Goal: Transaction & Acquisition: Purchase product/service

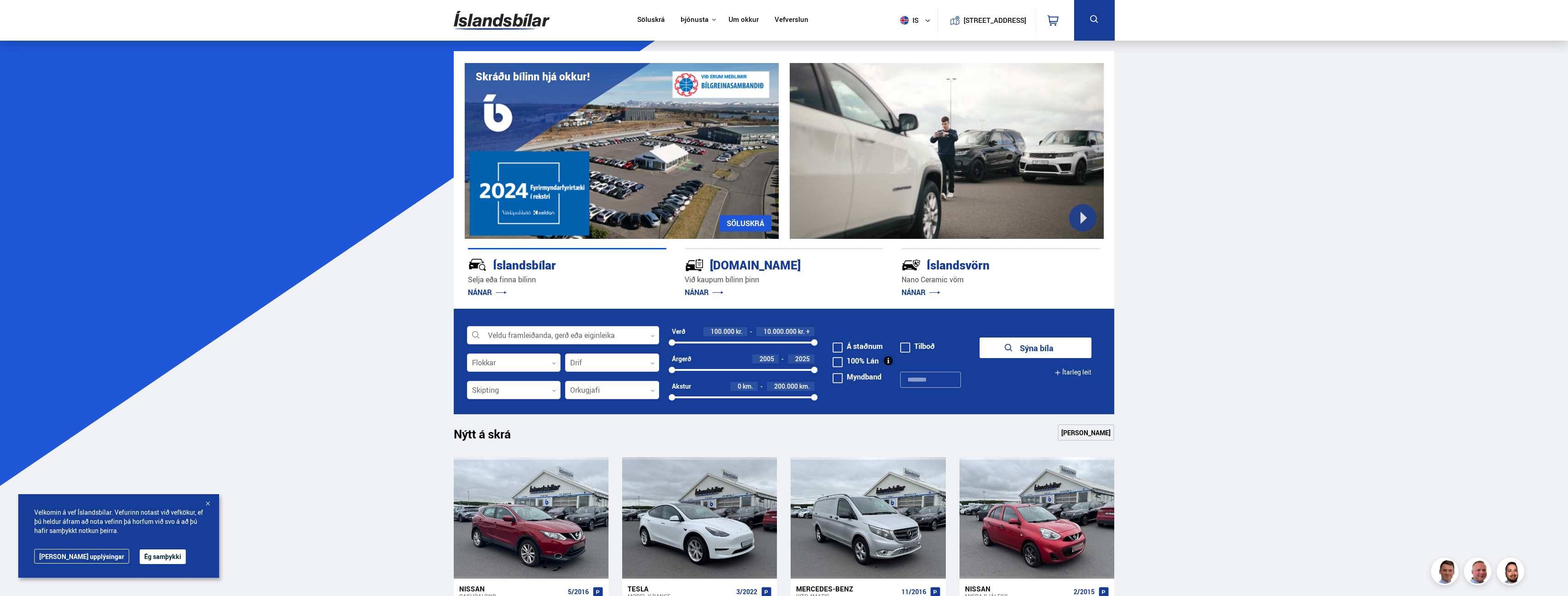
click at [509, 25] on img at bounding box center [502, 21] width 96 height 30
click at [585, 336] on div at bounding box center [563, 336] width 192 height 18
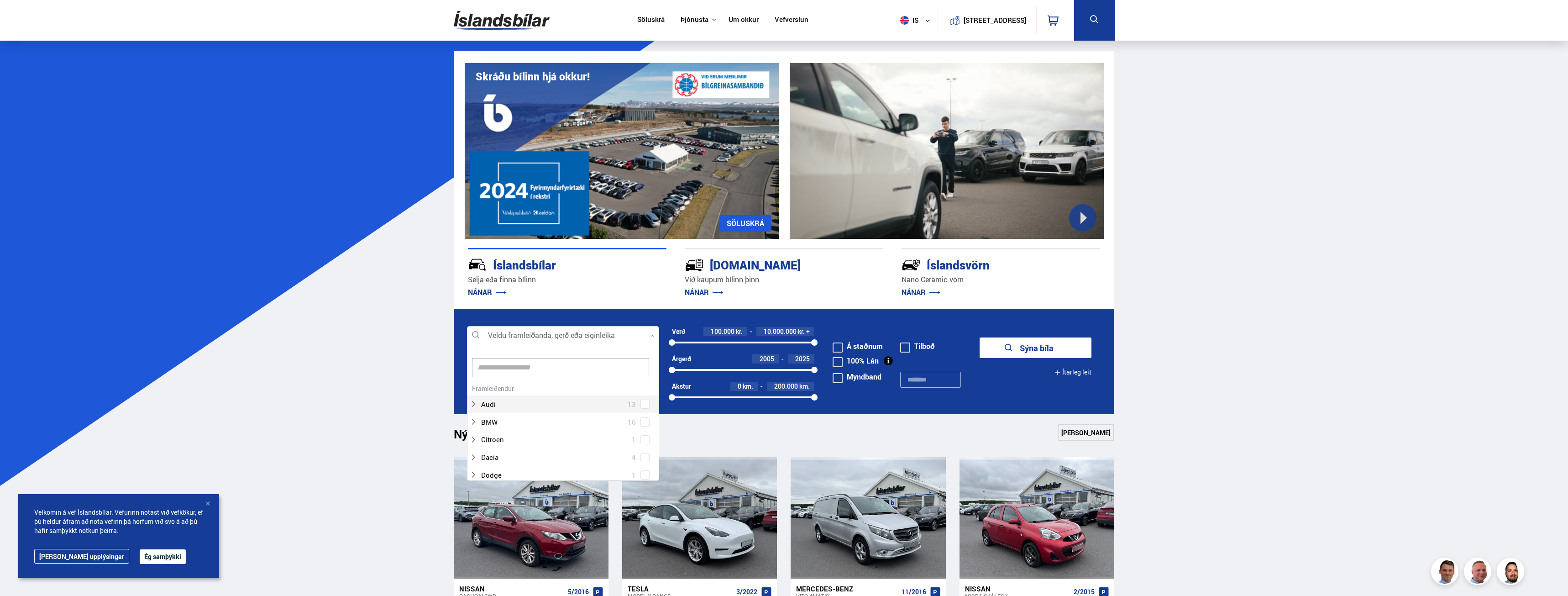
scroll to position [136, 190]
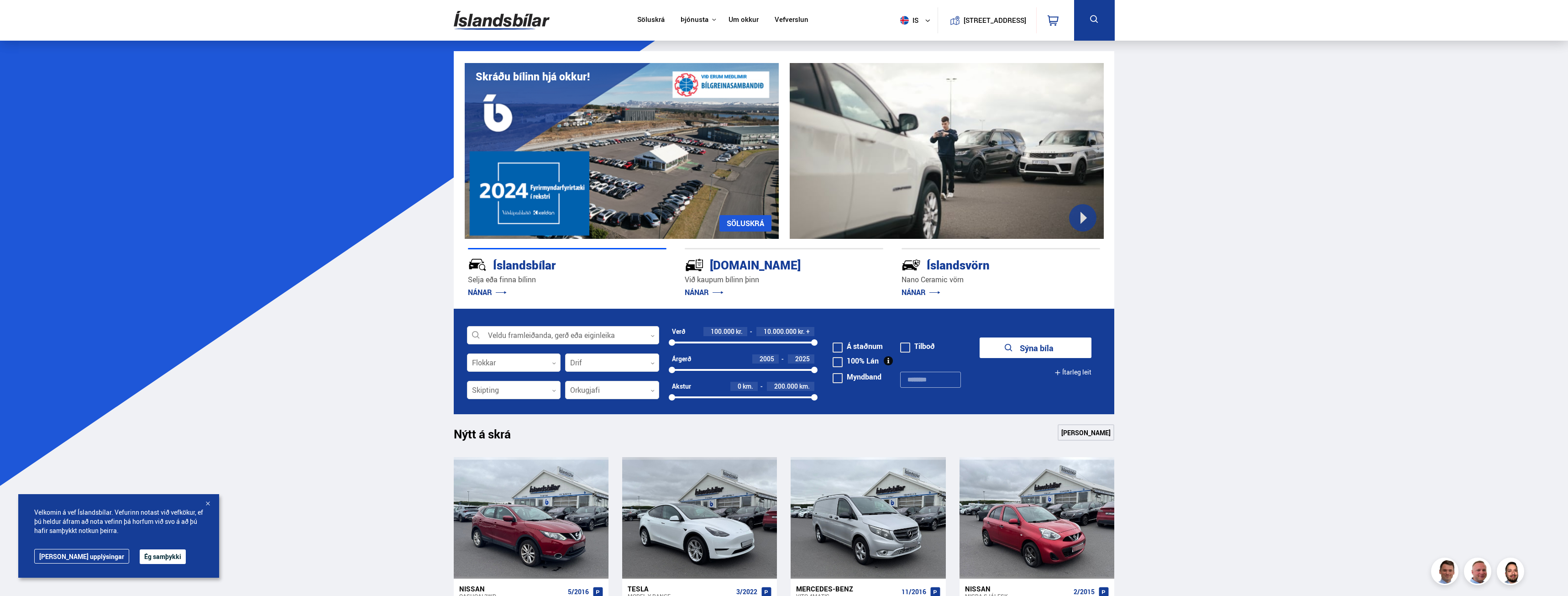
drag, startPoint x: 133, startPoint y: 551, endPoint x: 137, endPoint y: 553, distance: 4.5
click at [140, 552] on button "Ég samþykki" at bounding box center [163, 556] width 46 height 15
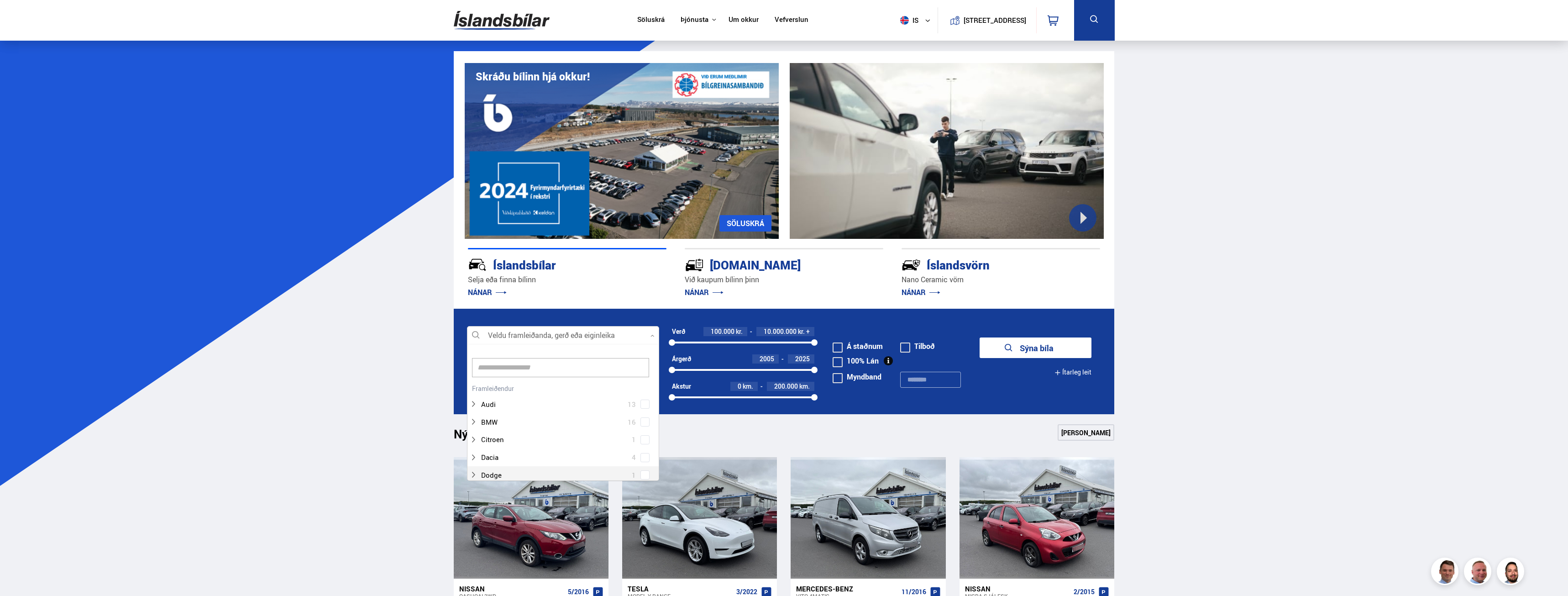
click at [598, 340] on div at bounding box center [563, 336] width 192 height 18
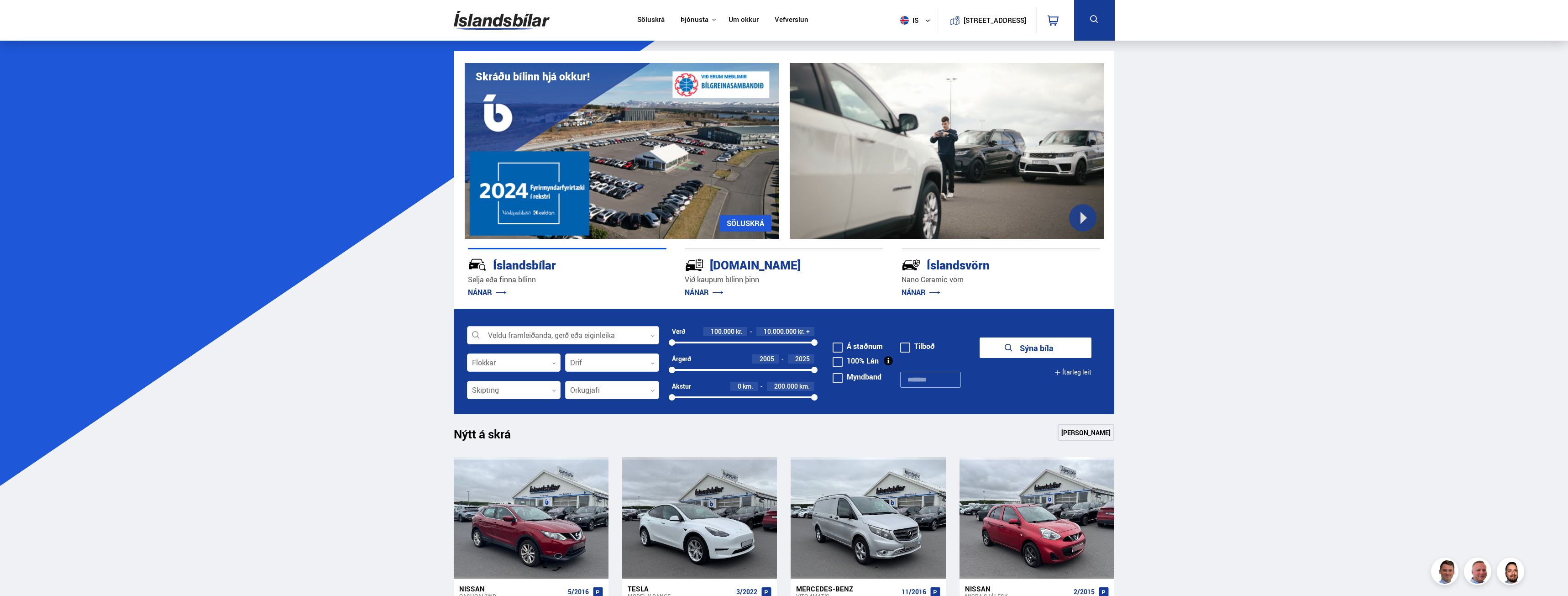
click at [596, 337] on div at bounding box center [563, 336] width 192 height 18
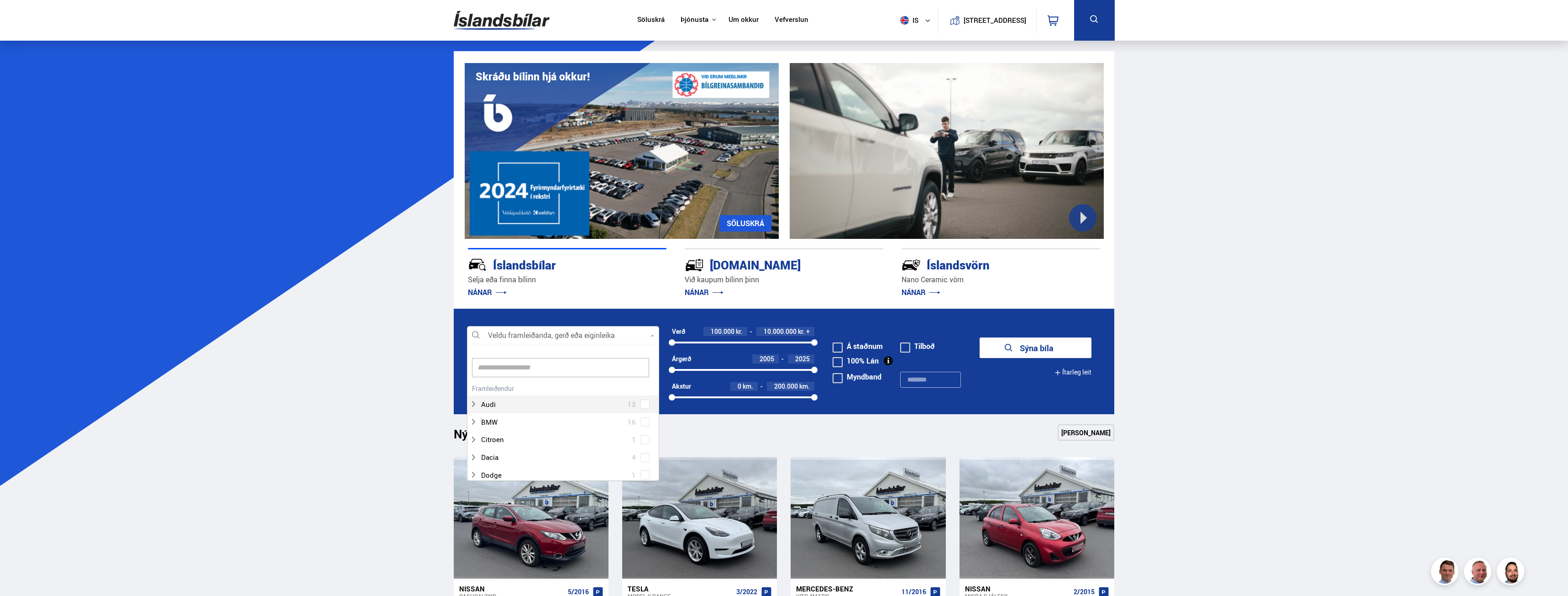
scroll to position [136, 190]
click at [571, 369] on input at bounding box center [560, 367] width 177 height 19
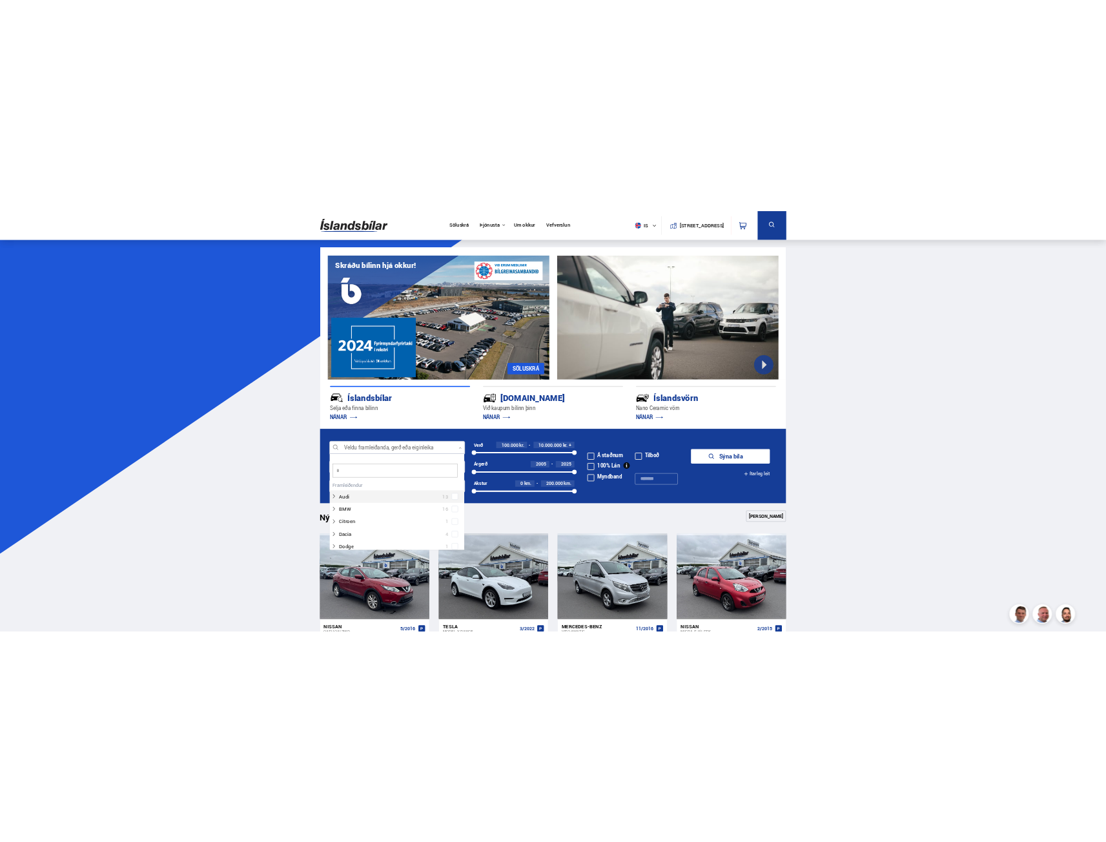
scroll to position [0, 0]
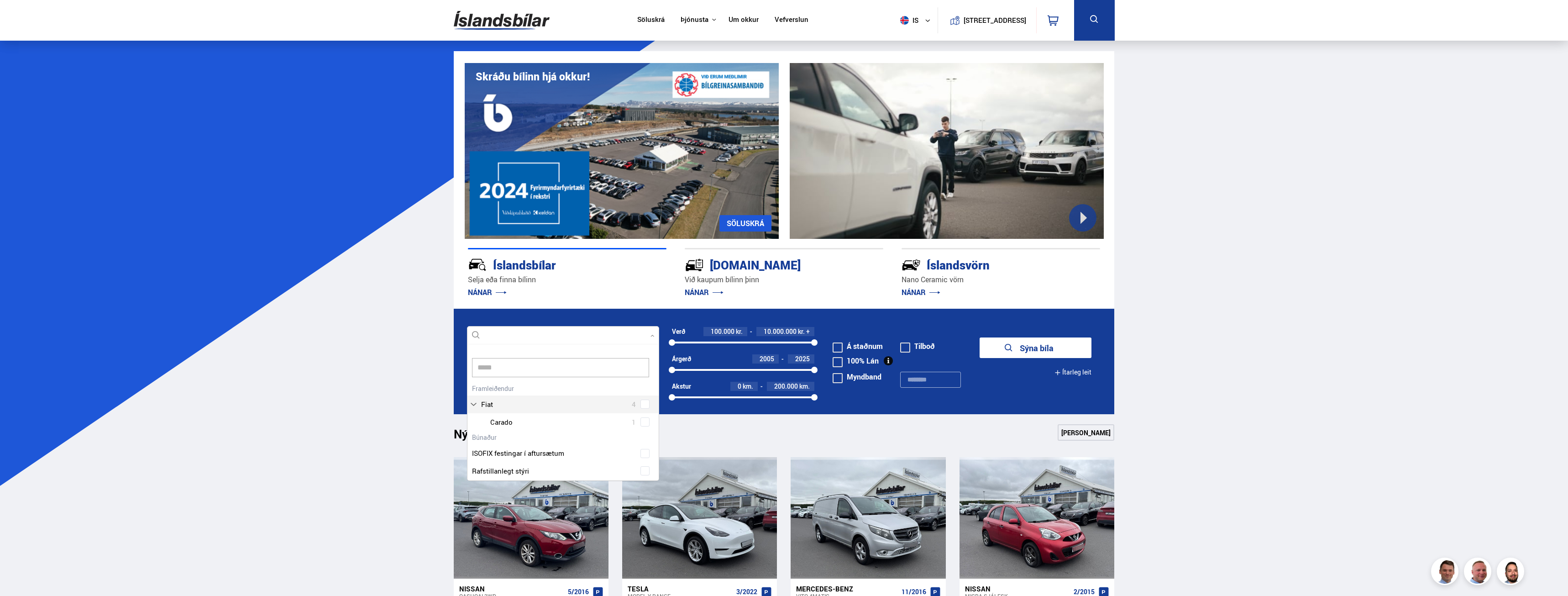
type input "****"
click at [642, 424] on div "Fiat 4 Fiat 500 1 Fiat Carado 1 Fiat Ducato 1 Fiat MC4 1" at bounding box center [563, 433] width 191 height 103
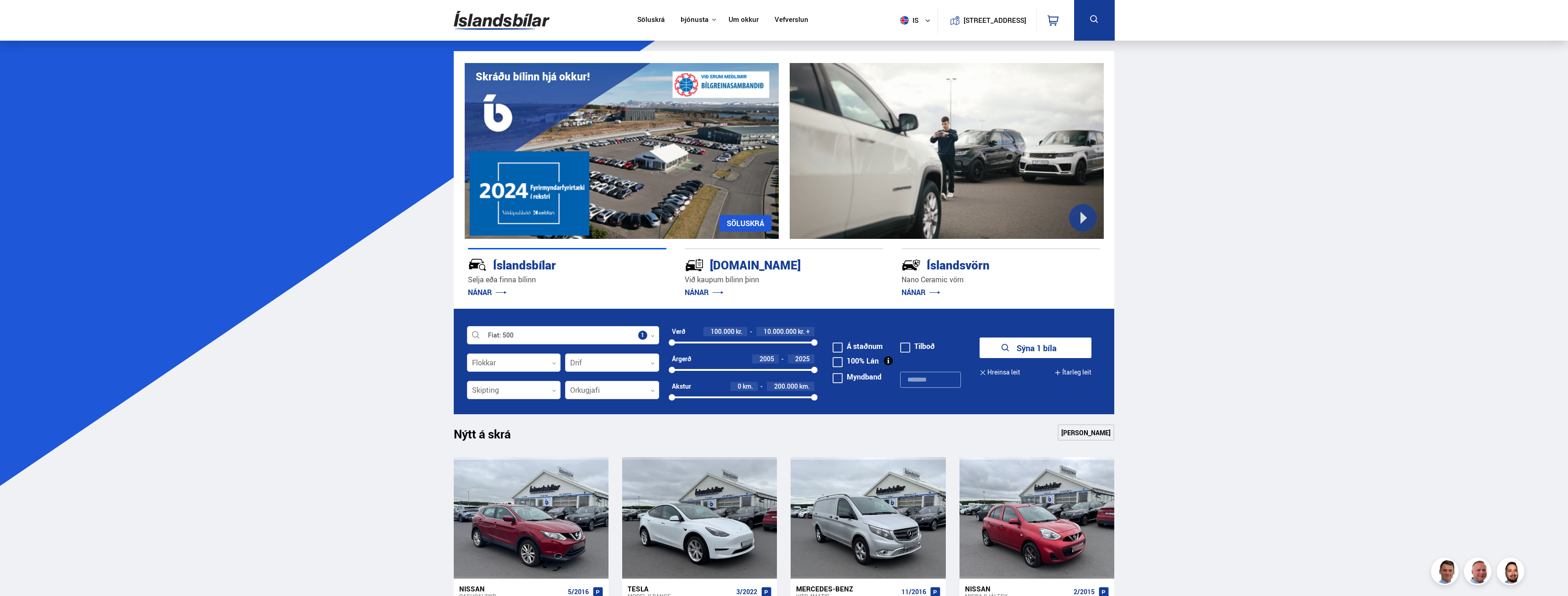
click at [1060, 346] on button "Sýna 1 bíla" at bounding box center [1035, 348] width 112 height 21
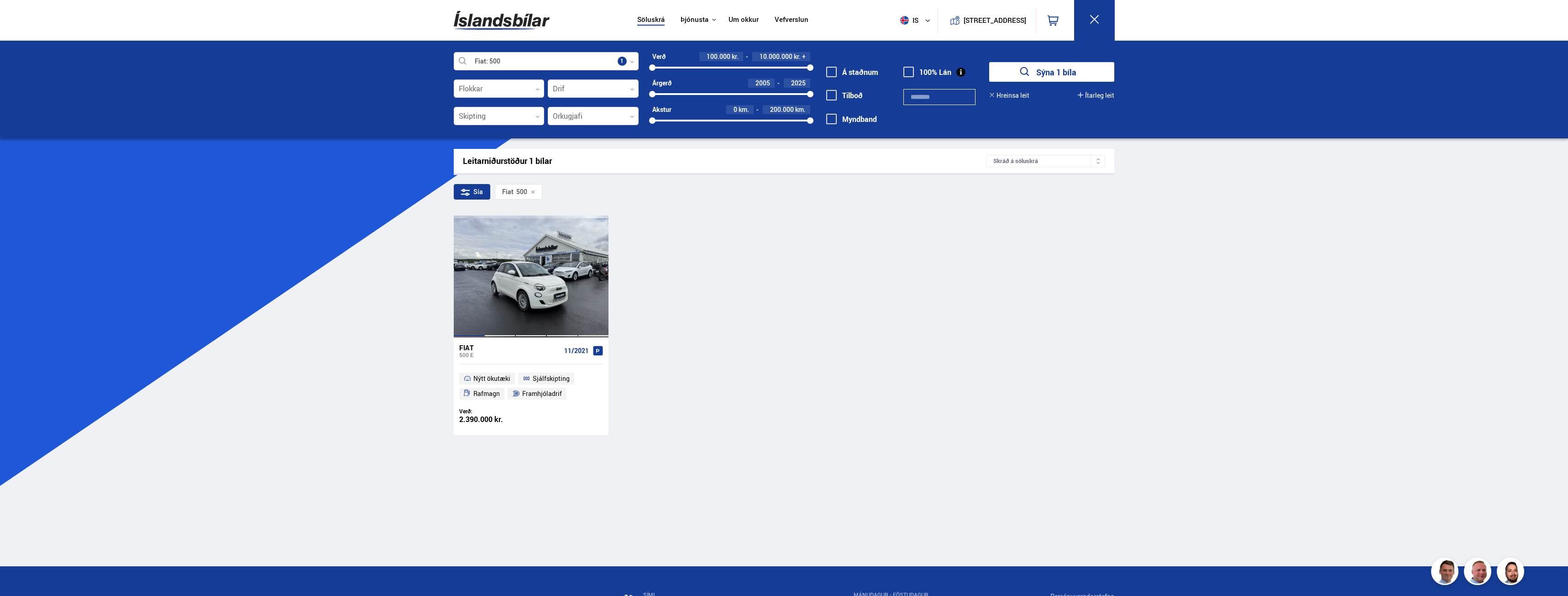
click at [518, 311] on div at bounding box center [531, 277] width 31 height 122
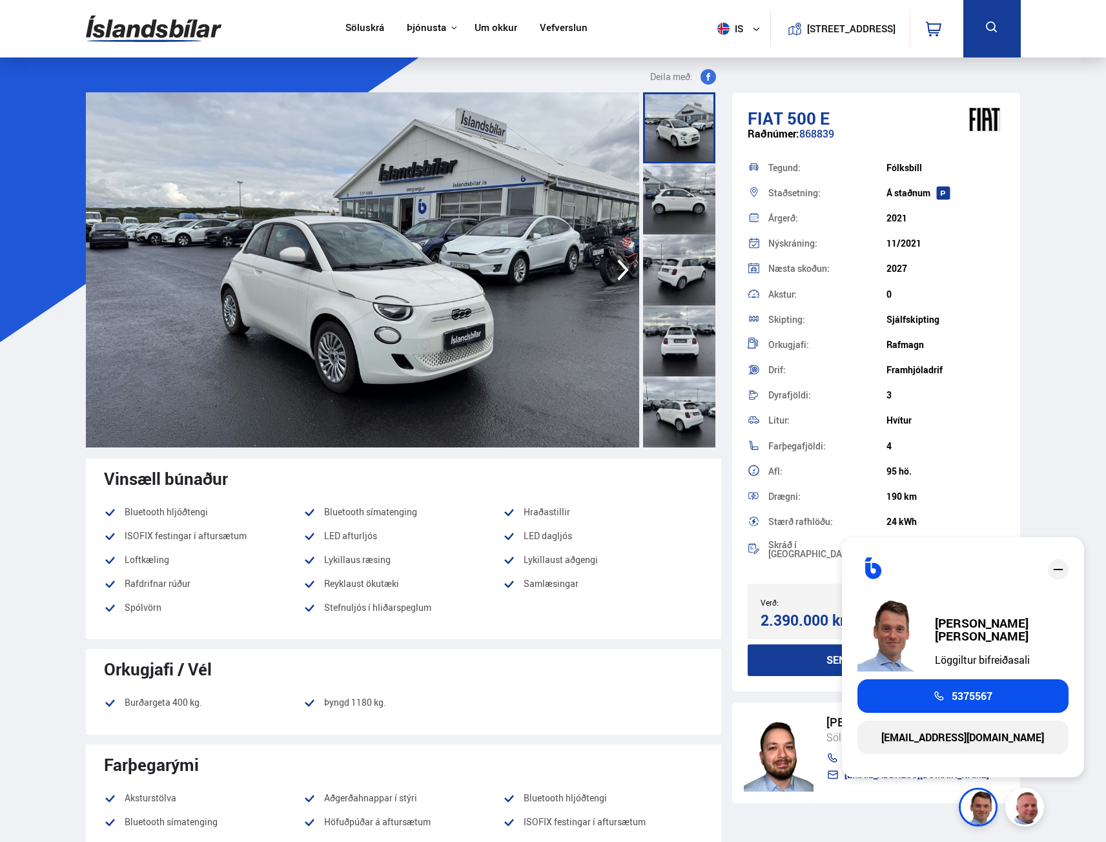
click at [1062, 567] on icon "close" at bounding box center [1057, 569] width 15 height 15
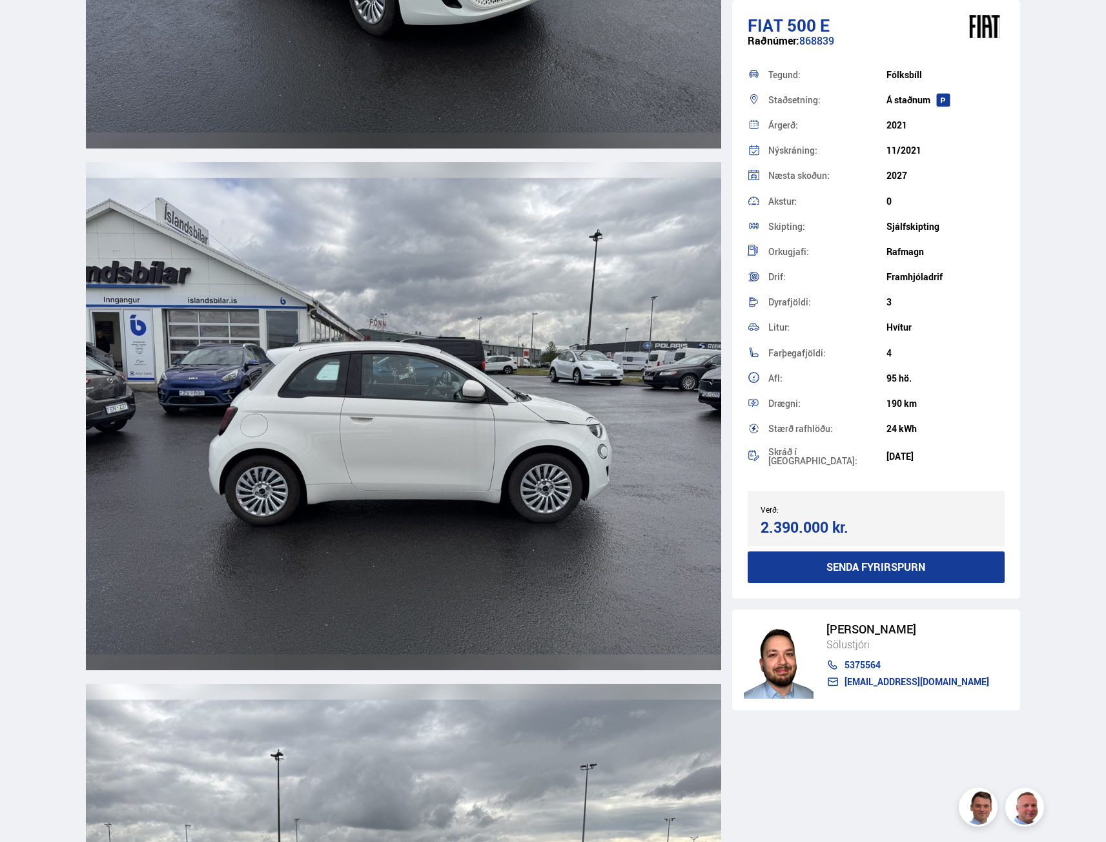
scroll to position [1807, 0]
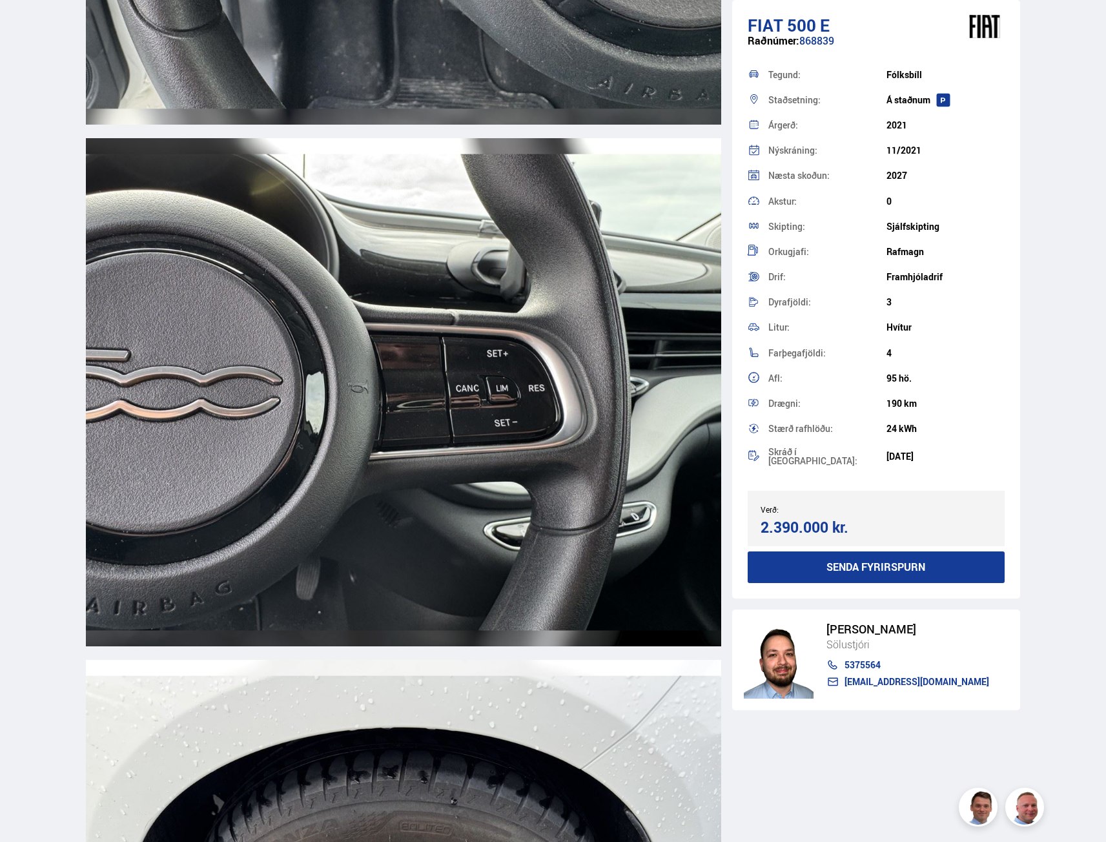
scroll to position [13128, 0]
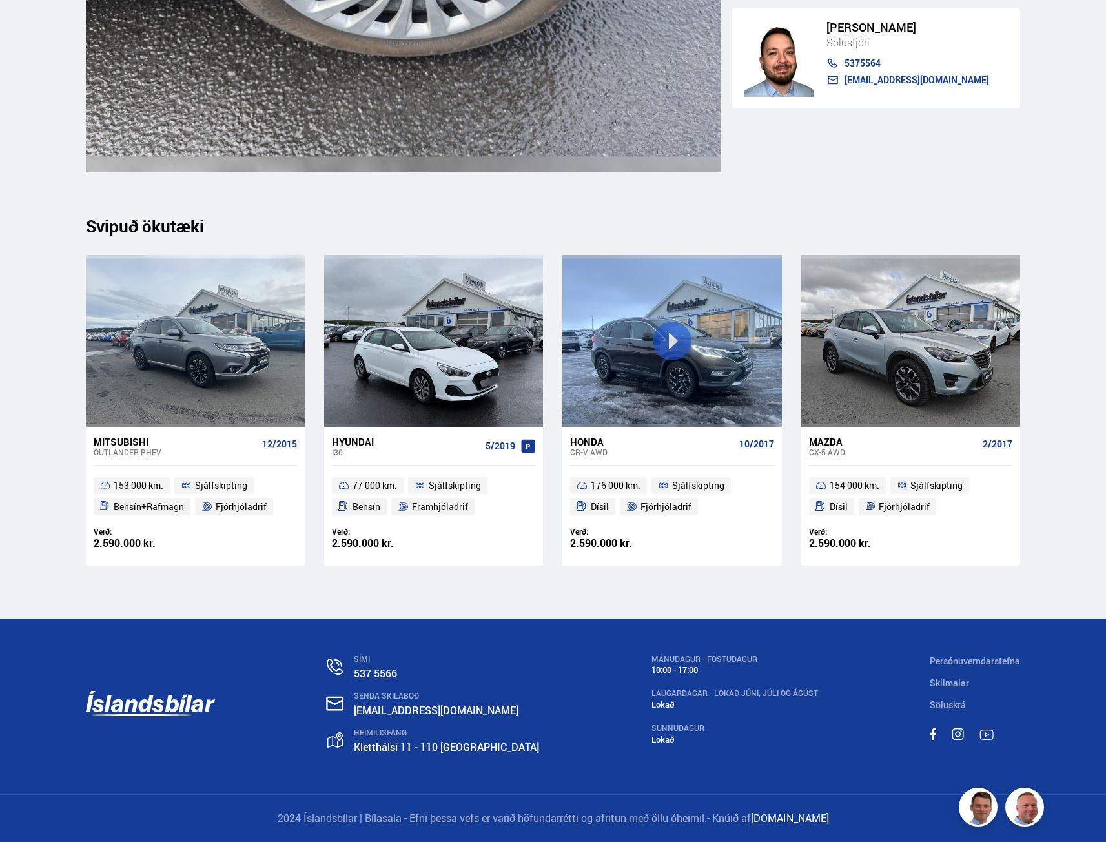
click at [452, 645] on div "SÍMI 537 5566 SENDA SKILABOÐ [EMAIL_ADDRESS][DOMAIN_NAME] [STREET_ADDRESS] MÁNU…" at bounding box center [553, 706] width 955 height 176
drag, startPoint x: 452, startPoint y: 645, endPoint x: 445, endPoint y: 661, distance: 17.6
click at [445, 661] on div "SÍMI 537 5566 SENDA SKILABOÐ [EMAIL_ADDRESS][DOMAIN_NAME] [STREET_ADDRESS] MÁNU…" at bounding box center [553, 706] width 955 height 176
click at [445, 661] on div "SÍMI" at bounding box center [446, 658] width 185 height 9
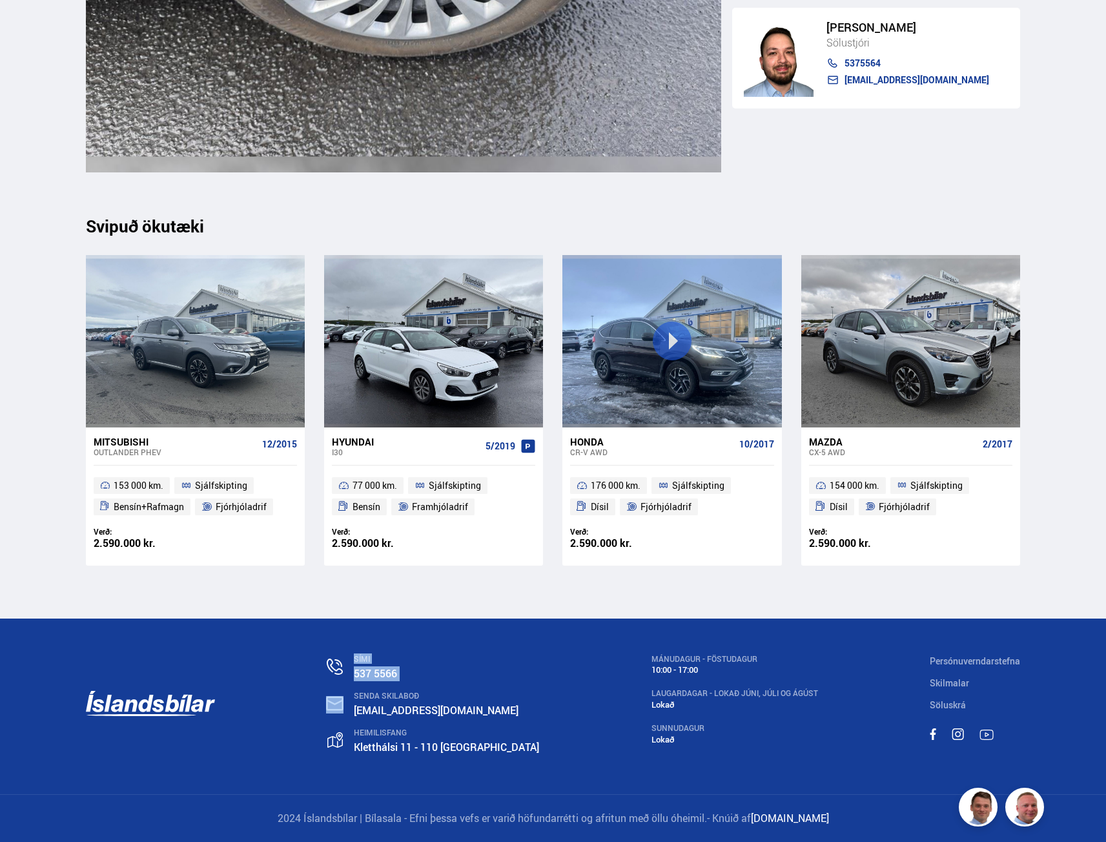
drag, startPoint x: 445, startPoint y: 661, endPoint x: 444, endPoint y: 676, distance: 14.9
click at [444, 676] on div "SÍMI 537 5566" at bounding box center [433, 667] width 212 height 27
click at [444, 676] on p "537 5566" at bounding box center [446, 673] width 185 height 15
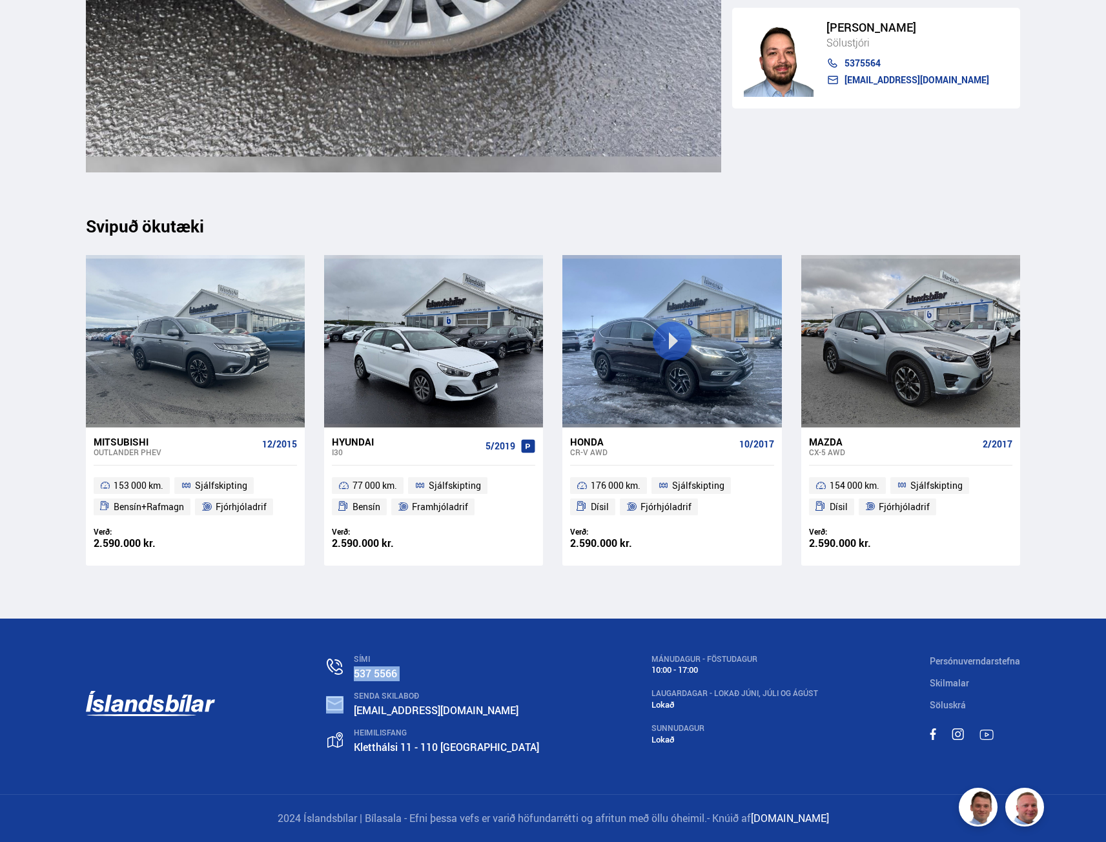
click at [445, 667] on p "537 5566" at bounding box center [446, 673] width 185 height 15
click at [431, 660] on div "SÍMI" at bounding box center [446, 658] width 185 height 9
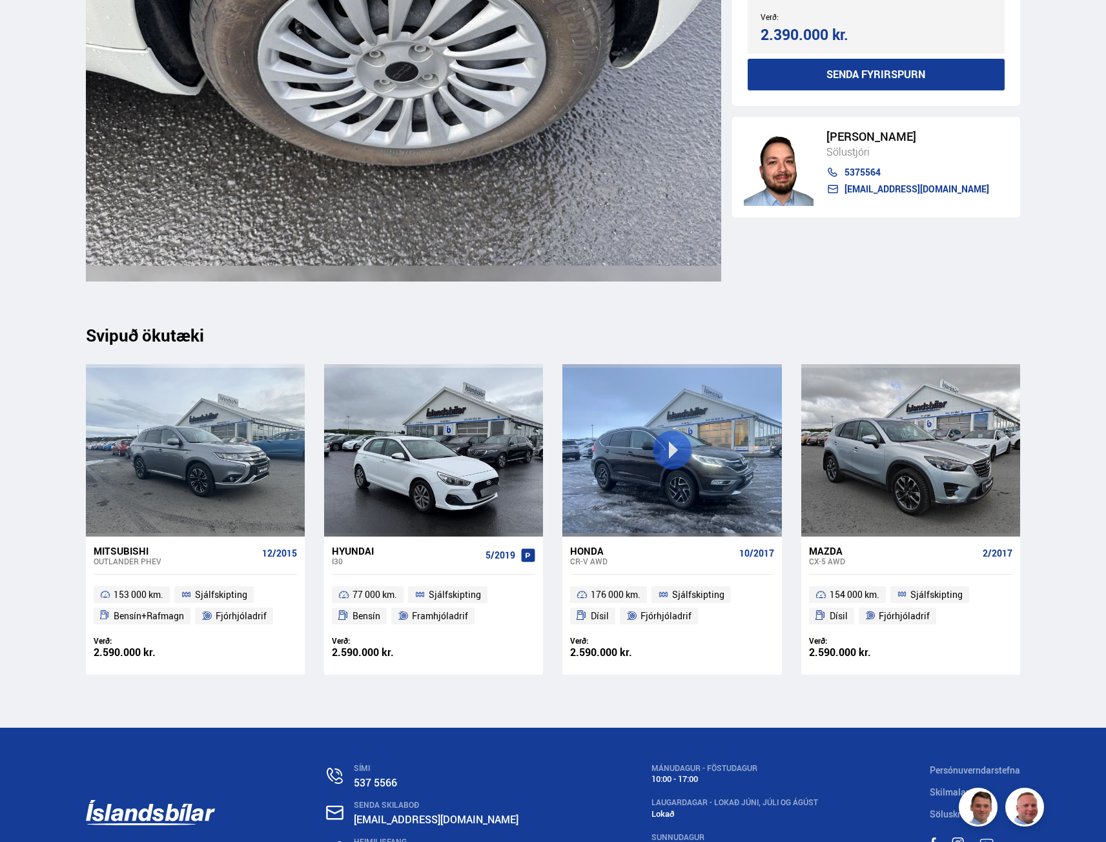
scroll to position [12870, 0]
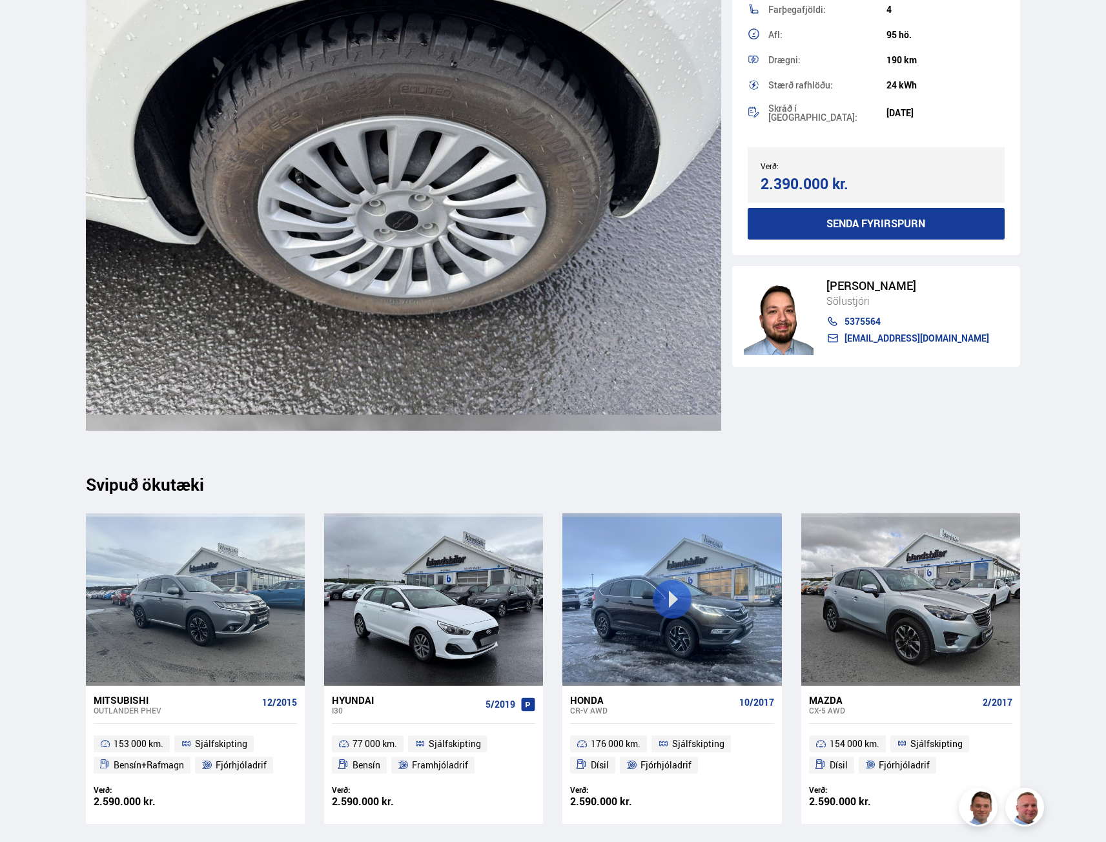
drag, startPoint x: 919, startPoint y: 303, endPoint x: 840, endPoint y: 290, distance: 80.4
click at [840, 290] on div "[PERSON_NAME] Sölustjóri 5375564 [EMAIL_ADDRESS][DOMAIN_NAME]" at bounding box center [901, 316] width 176 height 74
click at [838, 287] on div "[PERSON_NAME]" at bounding box center [907, 286] width 163 height 14
drag, startPoint x: 838, startPoint y: 287, endPoint x: 914, endPoint y: 306, distance: 78.4
click at [914, 306] on div "[PERSON_NAME] Sölustjóri 5375564 [EMAIL_ADDRESS][DOMAIN_NAME]" at bounding box center [901, 316] width 176 height 74
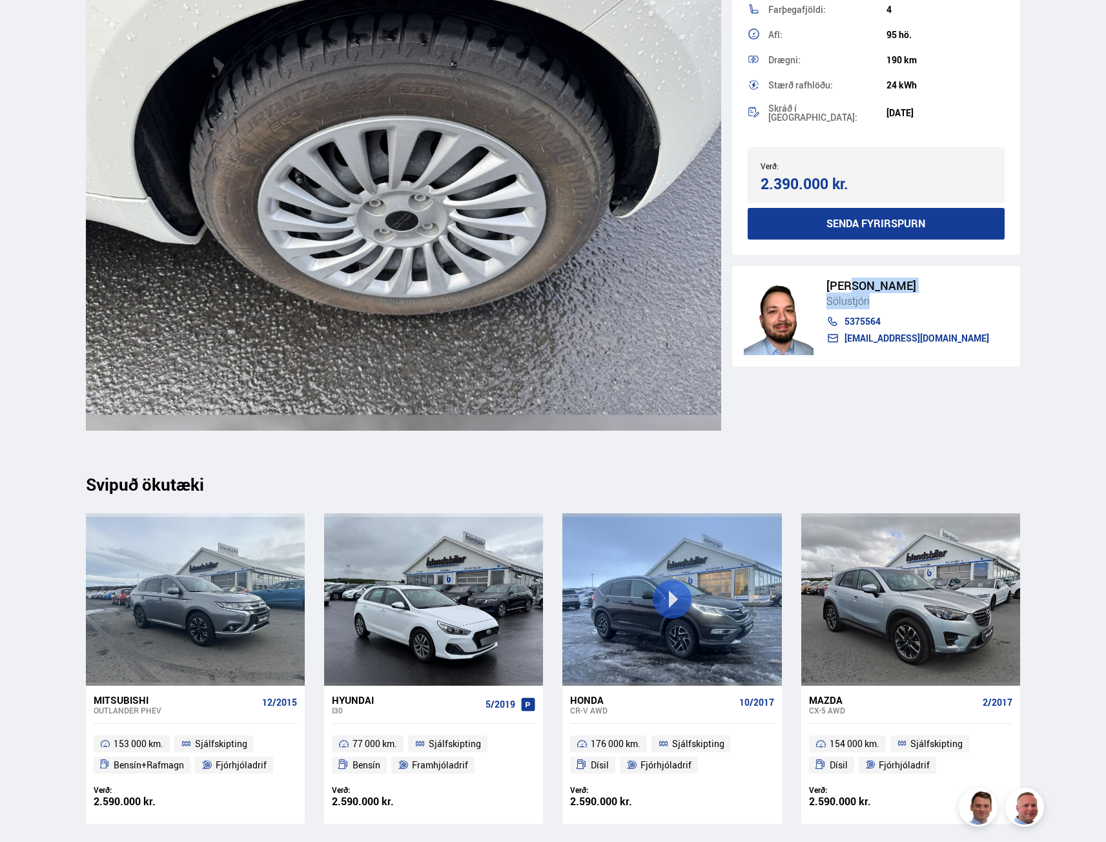
click at [914, 306] on div "Sölustjóri" at bounding box center [907, 300] width 163 height 17
drag, startPoint x: 914, startPoint y: 306, endPoint x: 828, endPoint y: 289, distance: 87.5
click at [828, 289] on div "[PERSON_NAME] Sölustjóri 5375564 [EMAIL_ADDRESS][DOMAIN_NAME]" at bounding box center [901, 316] width 176 height 74
click at [828, 289] on div "[PERSON_NAME]" at bounding box center [907, 286] width 163 height 14
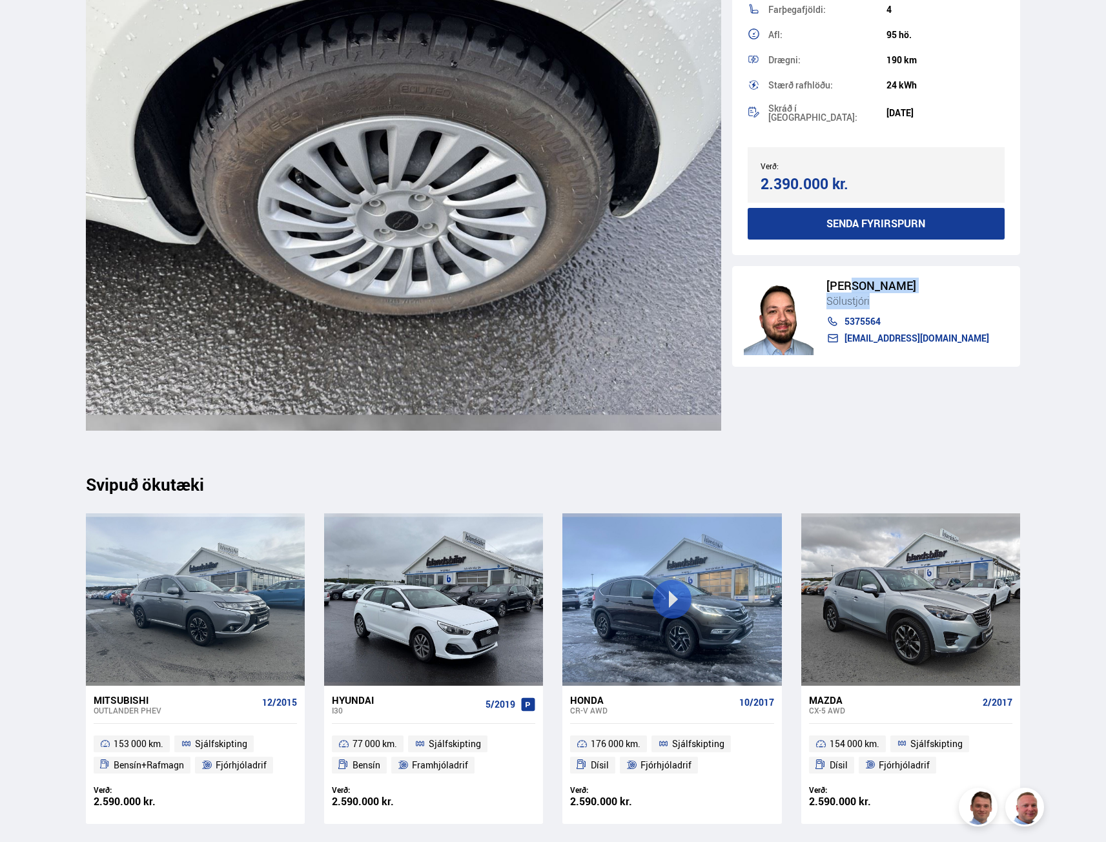
drag, startPoint x: 828, startPoint y: 289, endPoint x: 893, endPoint y: 301, distance: 65.7
click at [893, 301] on div "[PERSON_NAME] Sölustjóri 5375564 [EMAIL_ADDRESS][DOMAIN_NAME]" at bounding box center [901, 316] width 176 height 74
click at [893, 301] on div "Sölustjóri" at bounding box center [907, 300] width 163 height 17
drag, startPoint x: 893, startPoint y: 301, endPoint x: 736, endPoint y: 267, distance: 160.7
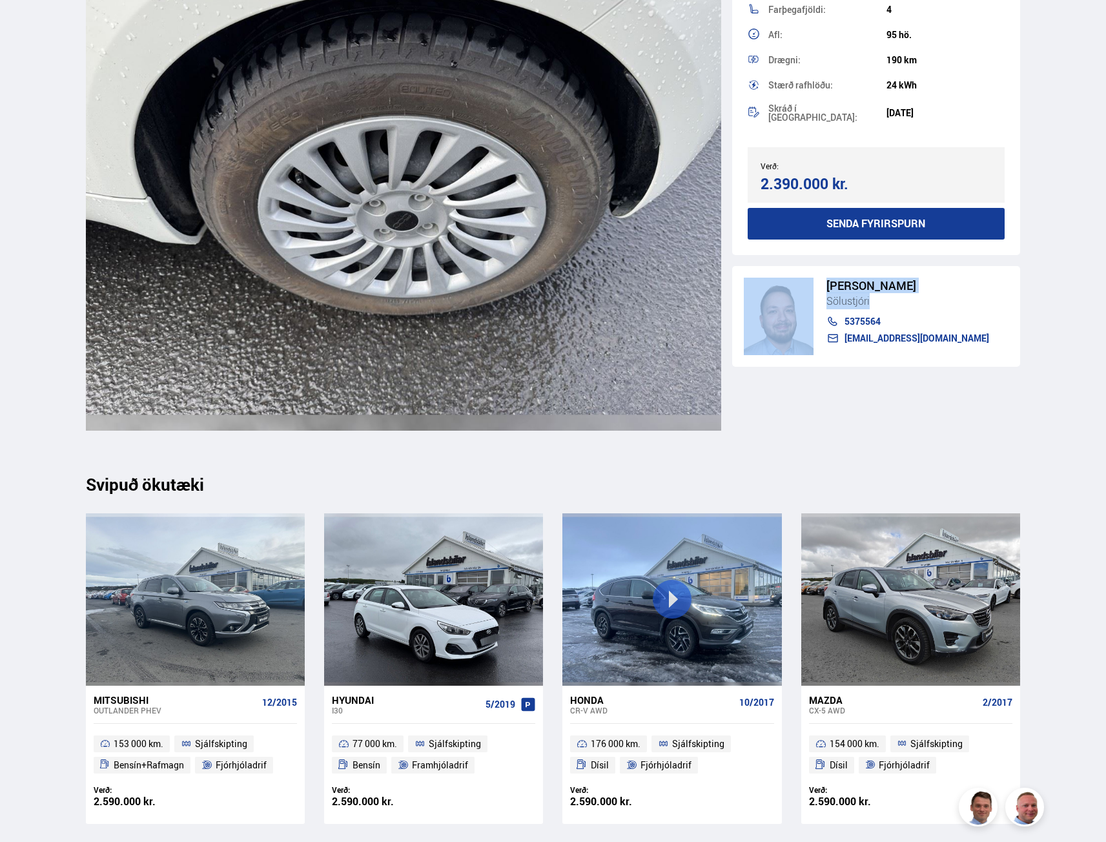
click at [736, 267] on div "[PERSON_NAME] Sölustjóri 5375564 [EMAIL_ADDRESS][DOMAIN_NAME]" at bounding box center [876, 315] width 289 height 101
click at [831, 279] on div "[PERSON_NAME]" at bounding box center [907, 286] width 163 height 14
drag, startPoint x: 831, startPoint y: 278, endPoint x: 826, endPoint y: 289, distance: 12.1
click at [826, 289] on div "[PERSON_NAME]" at bounding box center [907, 286] width 163 height 14
click at [824, 289] on div "[PERSON_NAME] Sölustjóri 5375564 [EMAIL_ADDRESS][DOMAIN_NAME]" at bounding box center [901, 316] width 176 height 74
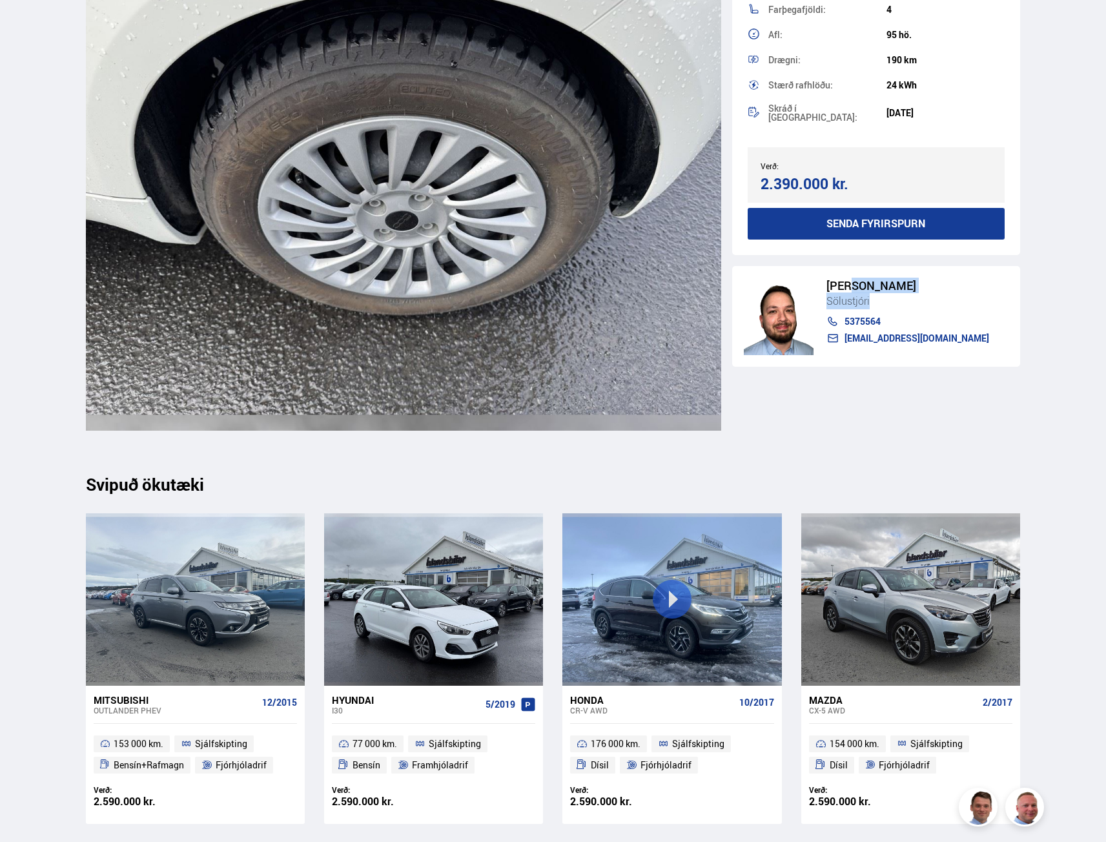
drag, startPoint x: 824, startPoint y: 289, endPoint x: 871, endPoint y: 294, distance: 46.8
click at [871, 294] on div "[PERSON_NAME] Sölustjóri 5375564 [EMAIL_ADDRESS][DOMAIN_NAME]" at bounding box center [901, 316] width 176 height 74
click at [871, 294] on div "Sölustjóri" at bounding box center [907, 300] width 163 height 17
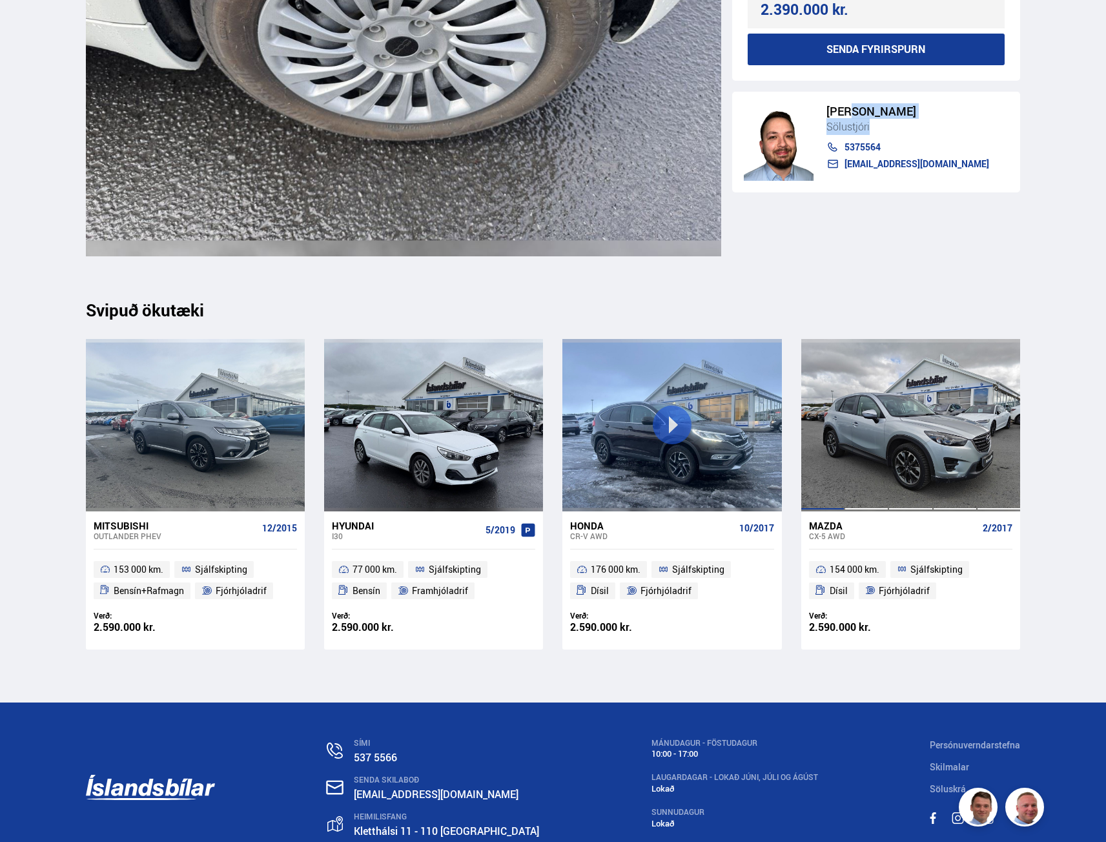
scroll to position [13128, 0]
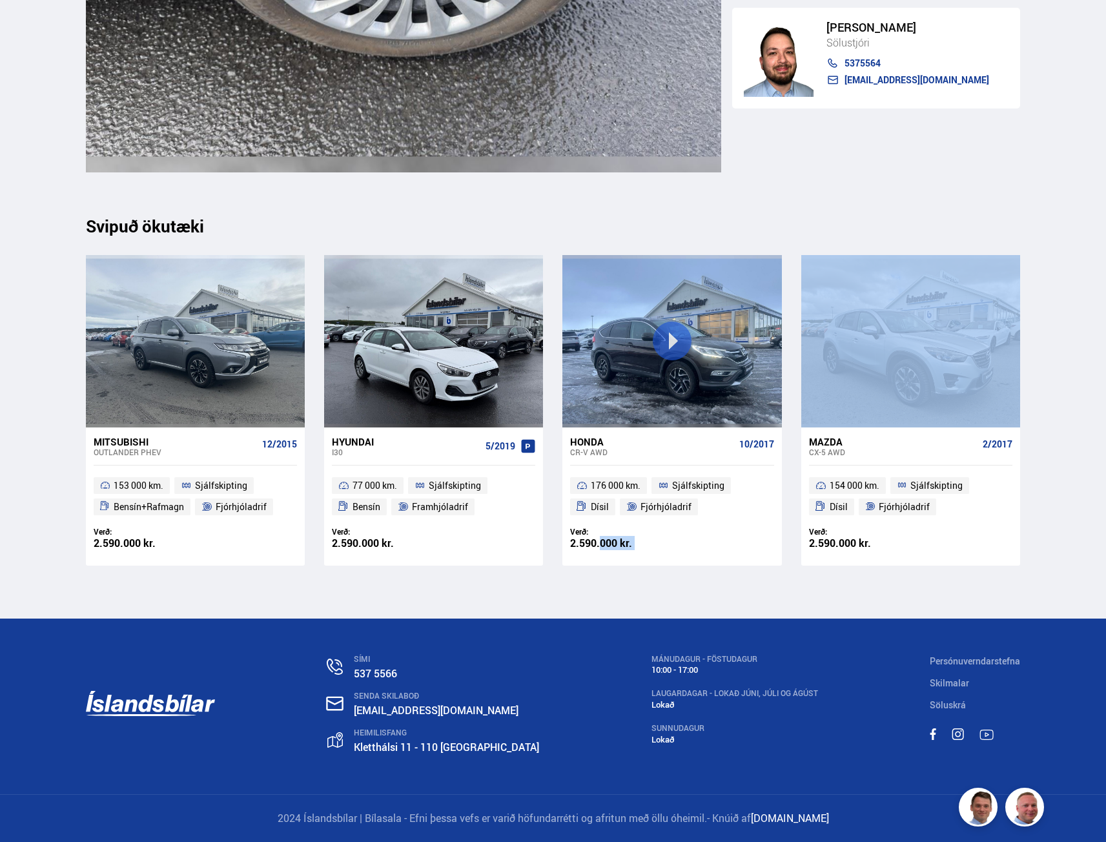
drag, startPoint x: 596, startPoint y: 608, endPoint x: 596, endPoint y: 618, distance: 9.7
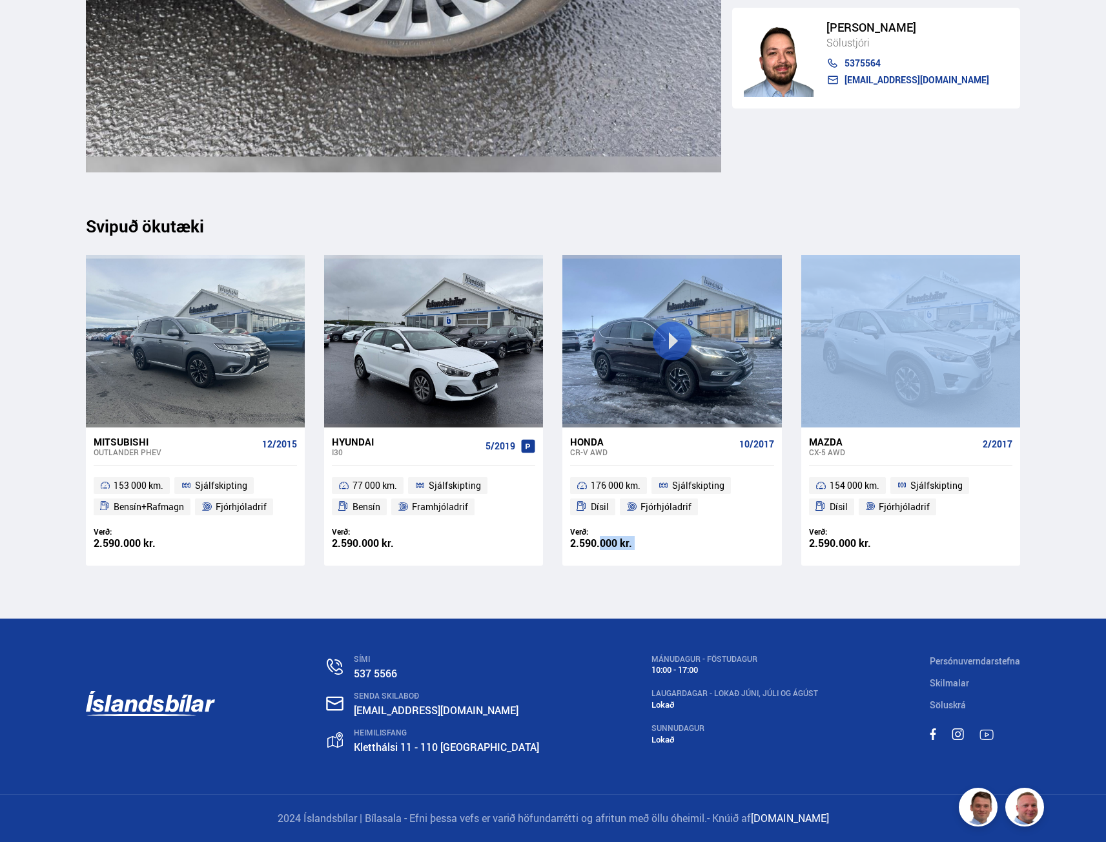
drag, startPoint x: 583, startPoint y: 581, endPoint x: 631, endPoint y: 562, distance: 51.3
click at [631, 562] on div "Verð: 2.590.000 kr. Ásett verð/Skiptiverð 2.590.000 kr." at bounding box center [671, 546] width 219 height 39
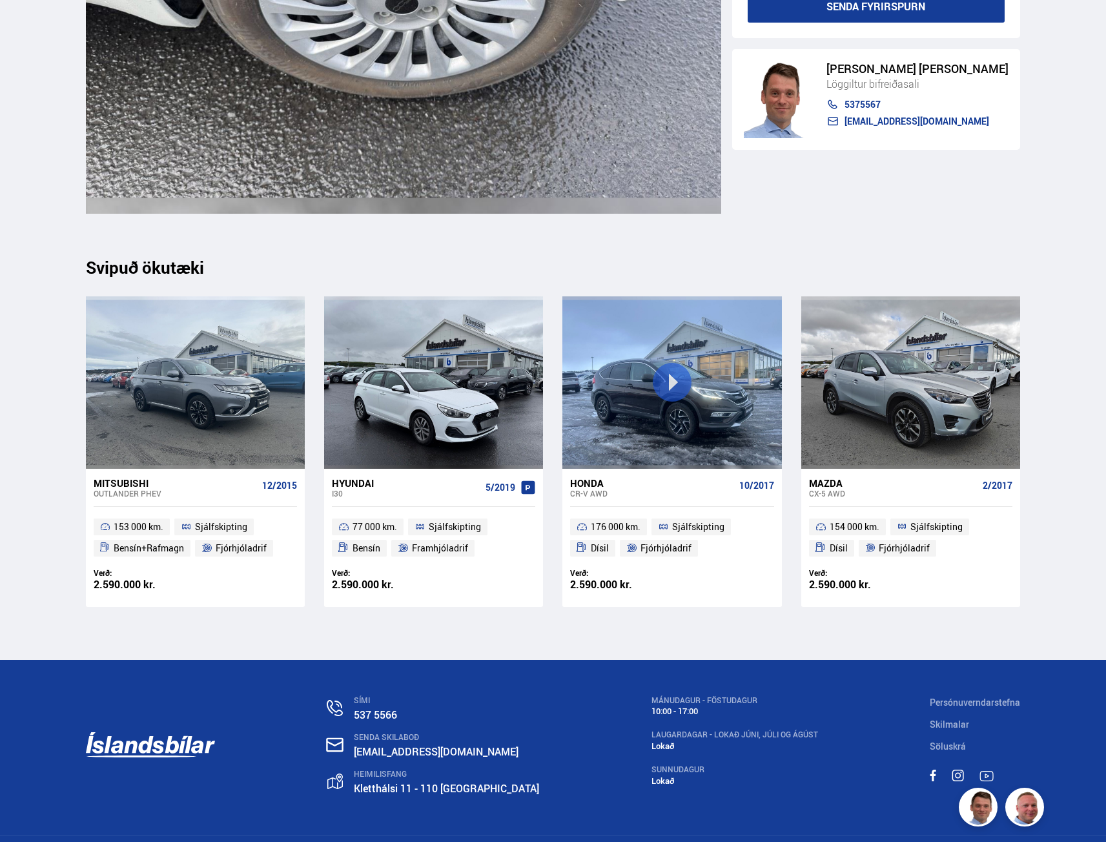
scroll to position [13063, 0]
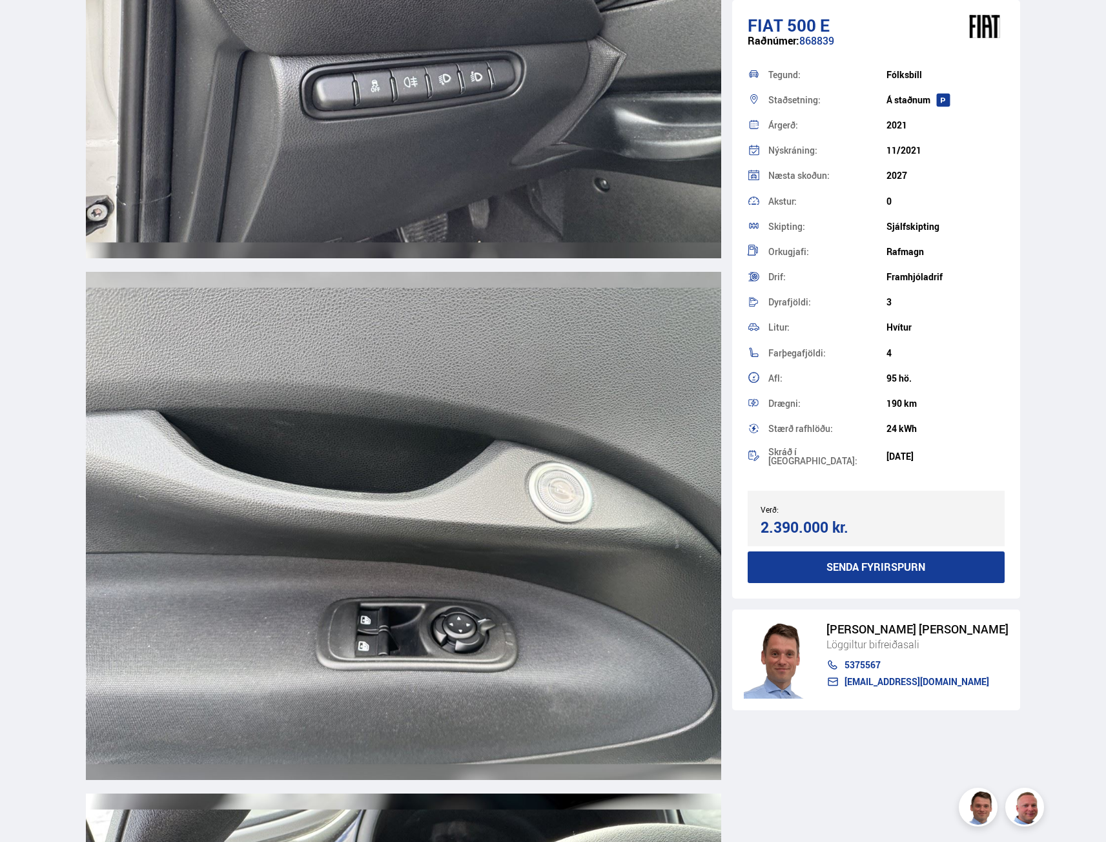
scroll to position [11192, 0]
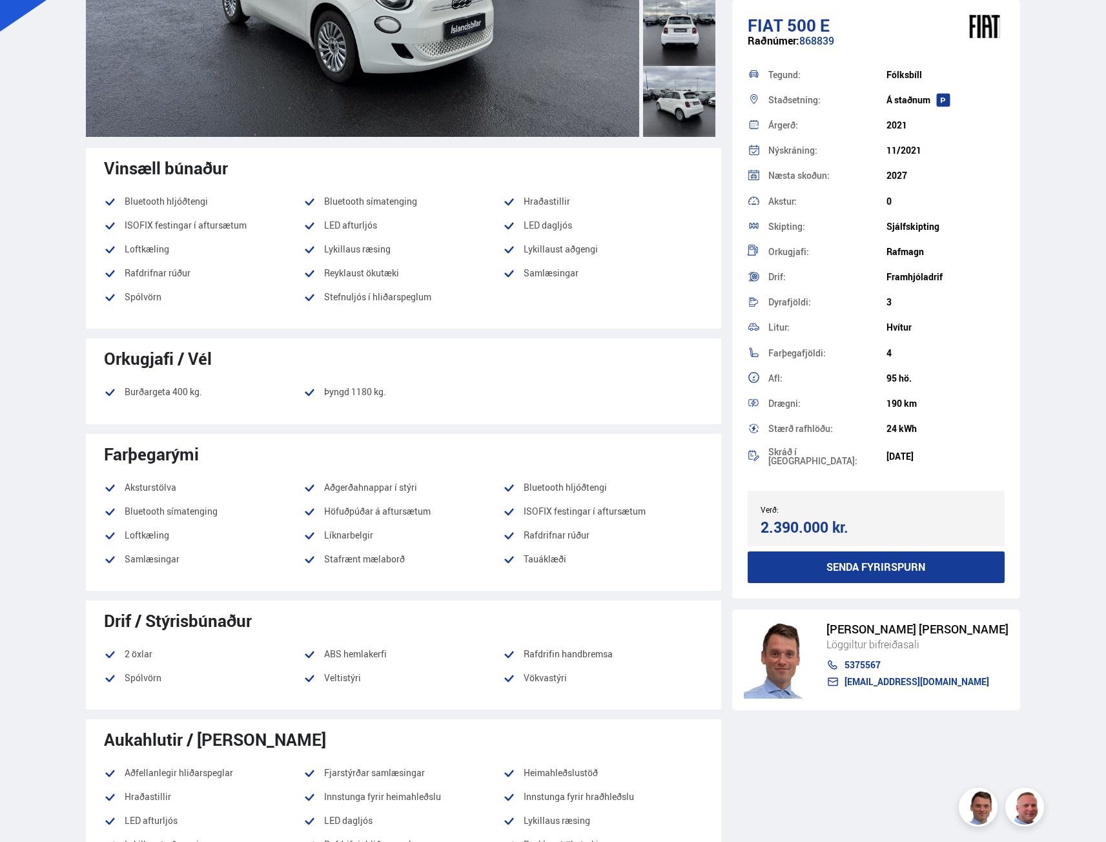
scroll to position [0, 0]
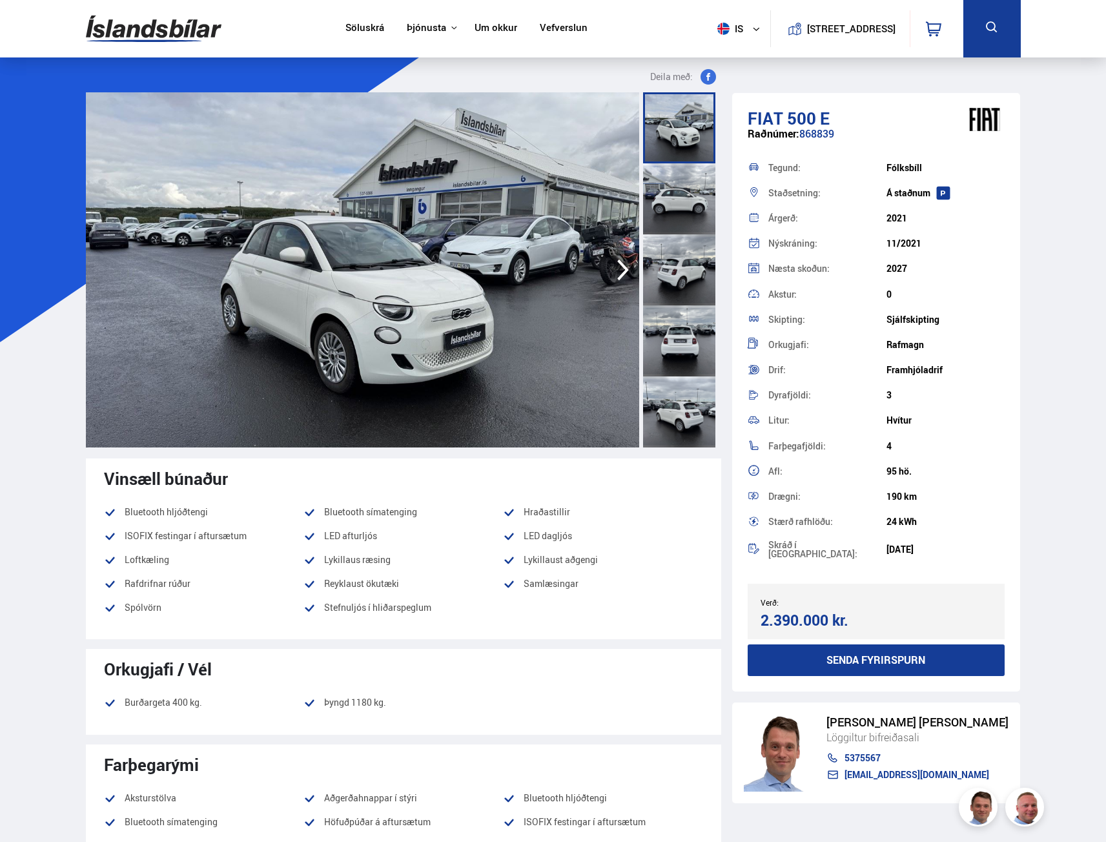
drag, startPoint x: 895, startPoint y: 204, endPoint x: 895, endPoint y: 187, distance: 16.8
click at [895, 200] on div "Staðsetning: Á [GEOGRAPHIC_DATA]" at bounding box center [876, 192] width 258 height 25
click at [895, 188] on div "Á staðnum" at bounding box center [945, 193] width 118 height 10
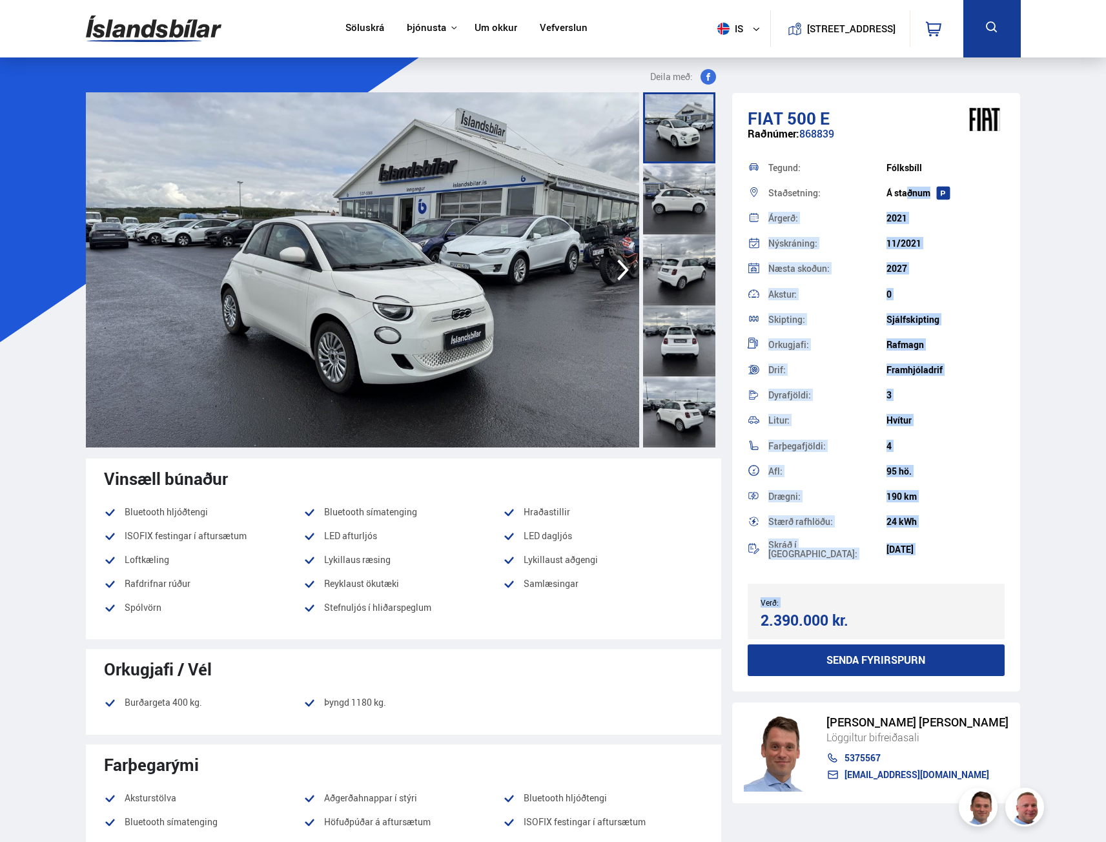
drag, startPoint x: 895, startPoint y: 187, endPoint x: 940, endPoint y: 563, distance: 379.0
click at [940, 563] on div "Fiat 500 E Raðnúmer: 868839 Tegund: [GEOGRAPHIC_DATA] Staðsetning: Á [GEOGRAPHI…" at bounding box center [876, 392] width 289 height 598
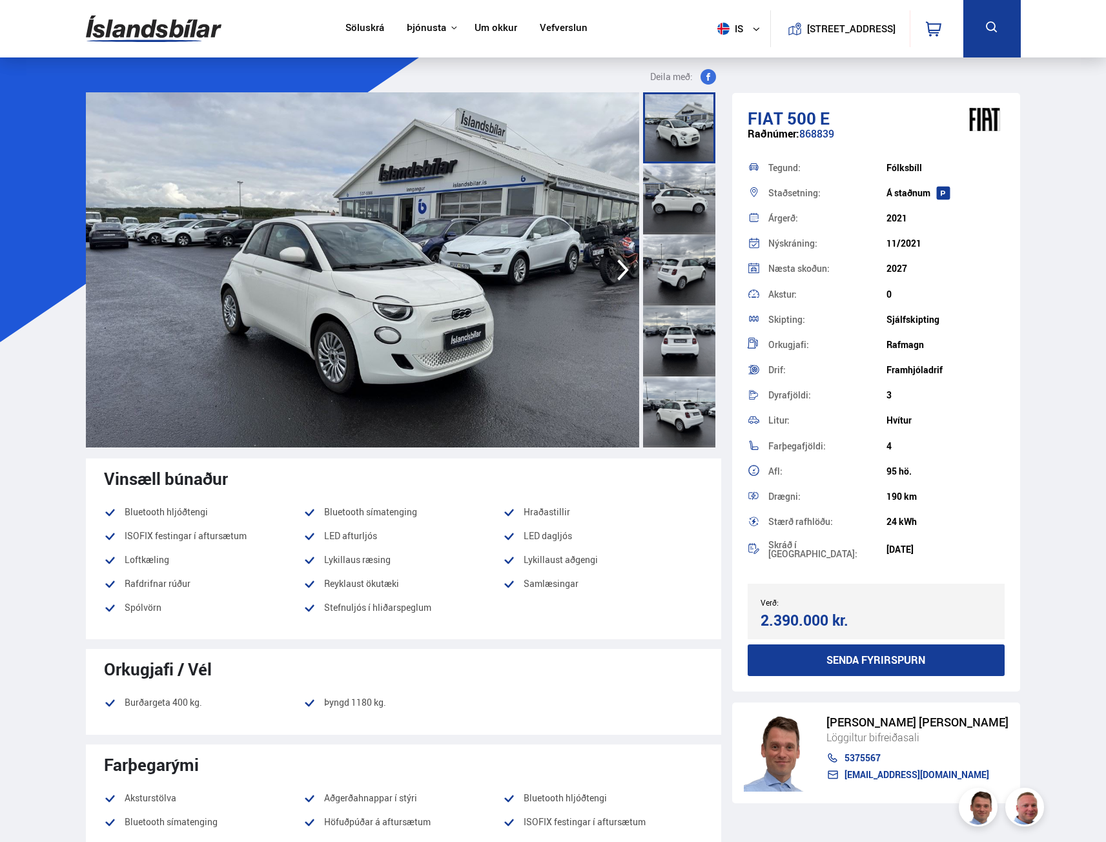
click at [940, 563] on div "Fiat 500 E Raðnúmer: 868839 Tegund: [GEOGRAPHIC_DATA] Staðsetning: Á [GEOGRAPHI…" at bounding box center [876, 392] width 289 height 598
click at [924, 540] on div "Skráð í [GEOGRAPHIC_DATA]: [DATE]" at bounding box center [876, 549] width 258 height 30
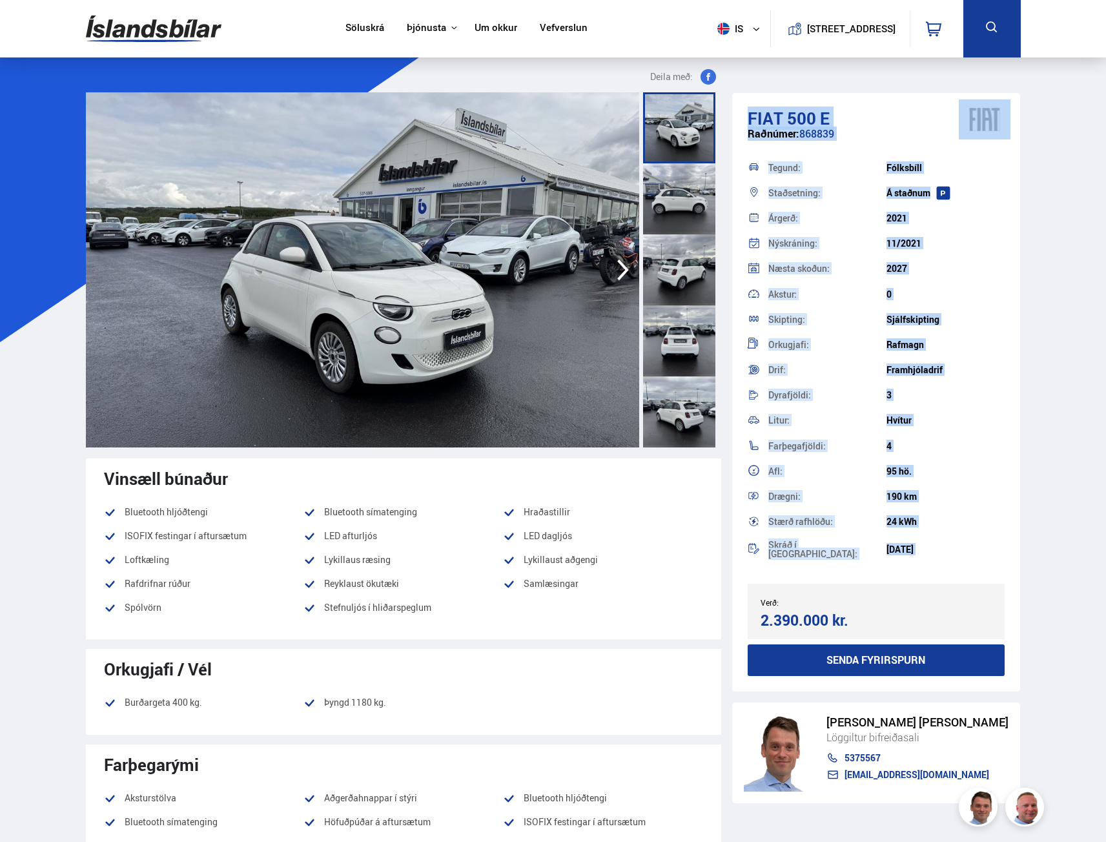
drag, startPoint x: 924, startPoint y: 540, endPoint x: 731, endPoint y: 94, distance: 485.4
click at [732, 94] on div "Fiat 500 E Raðnúmer: 868839 Tegund: [GEOGRAPHIC_DATA] Staðsetning: Á [GEOGRAPHI…" at bounding box center [876, 480] width 289 height 775
click at [760, 96] on div "Fiat 500 E Raðnúmer: 868839 Tegund: [GEOGRAPHIC_DATA] Staðsetning: Á [GEOGRAPHI…" at bounding box center [876, 392] width 289 height 598
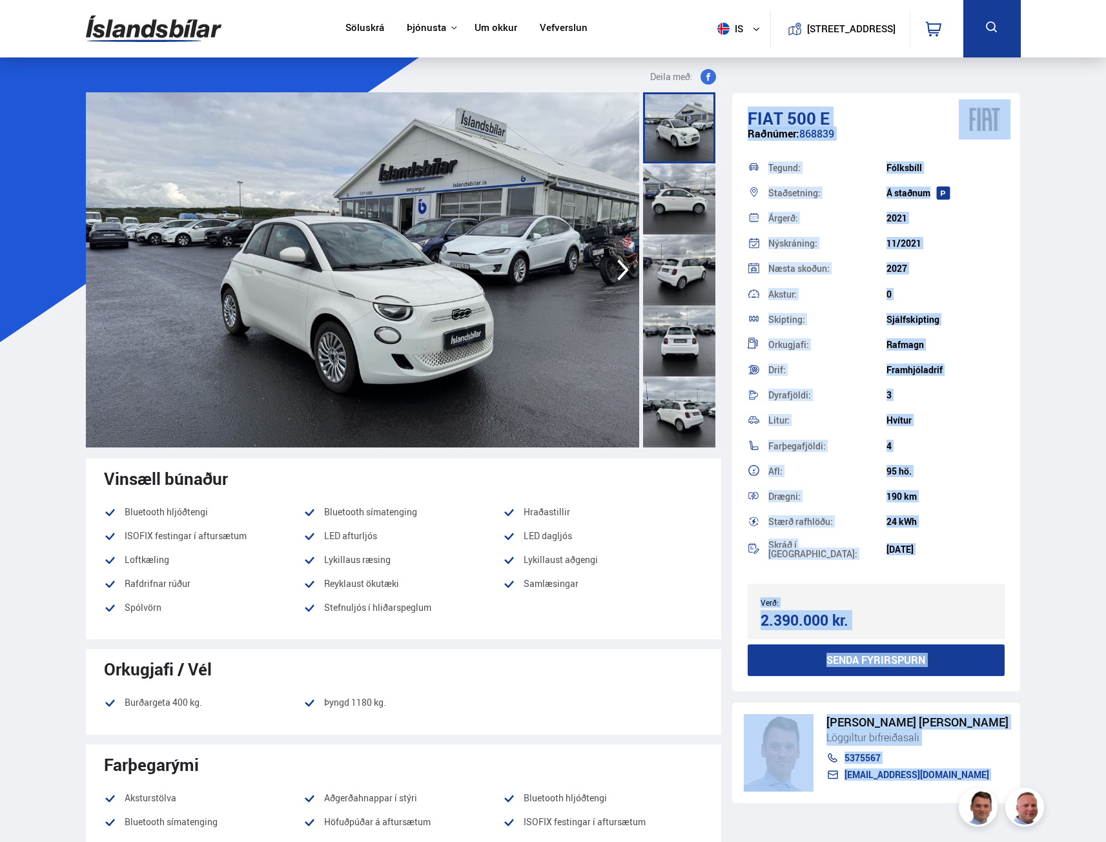
drag, startPoint x: 760, startPoint y: 96, endPoint x: 1053, endPoint y: 772, distance: 736.6
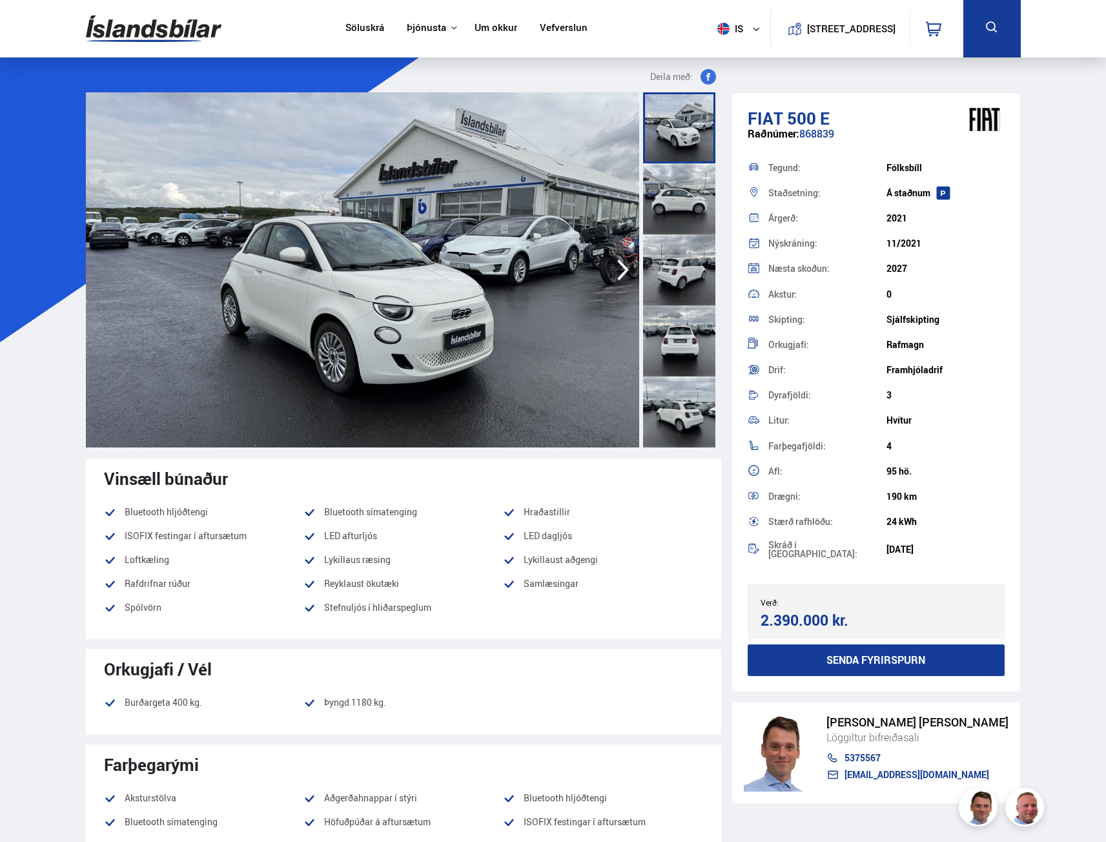
drag, startPoint x: 1066, startPoint y: 751, endPoint x: 1065, endPoint y: 765, distance: 13.6
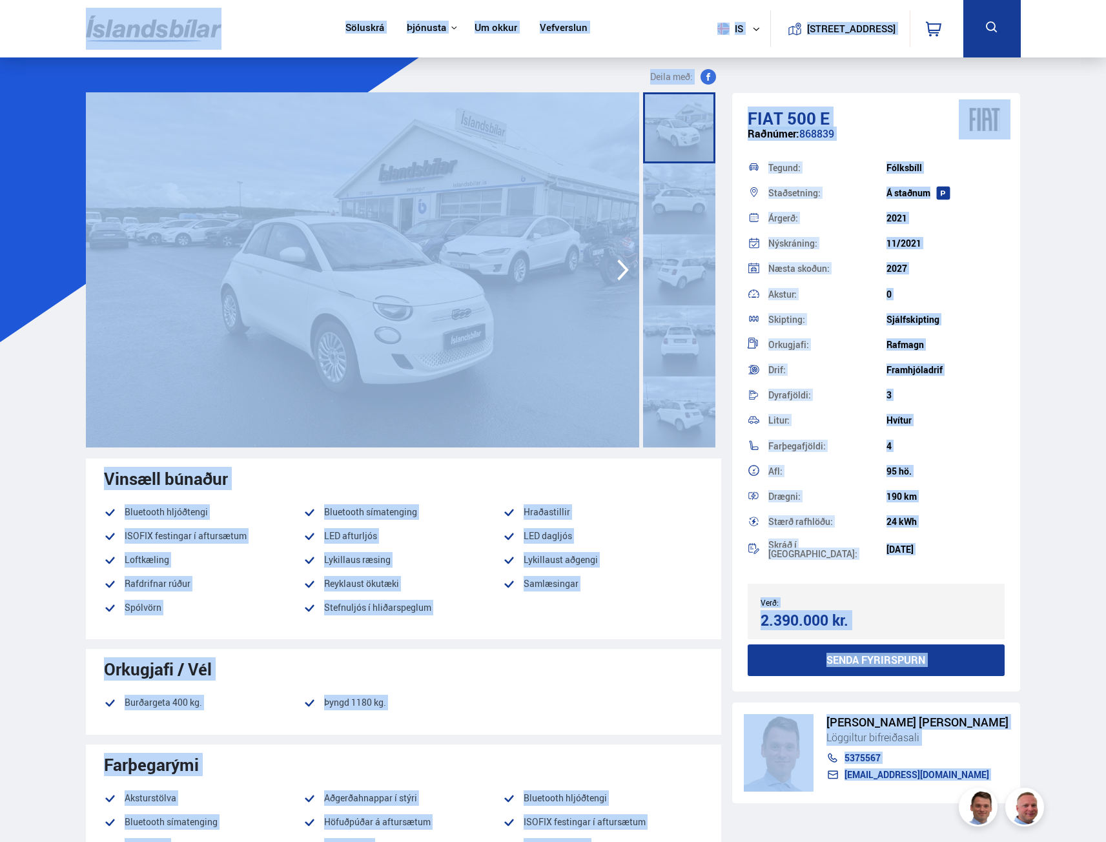
drag, startPoint x: 1065, startPoint y: 765, endPoint x: 15, endPoint y: 14, distance: 1290.7
click at [30, 16] on div "Söluskrá Þjónusta Íslandsbílar [DOMAIN_NAME] Íslandsvörn Leiðbeiningar Um okkur…" at bounding box center [553, 28] width 1106 height 57
click at [32, 15] on div "Söluskrá Þjónusta Íslandsbílar [DOMAIN_NAME] Íslandsvörn Leiðbeiningar Um okkur…" at bounding box center [553, 28] width 1106 height 57
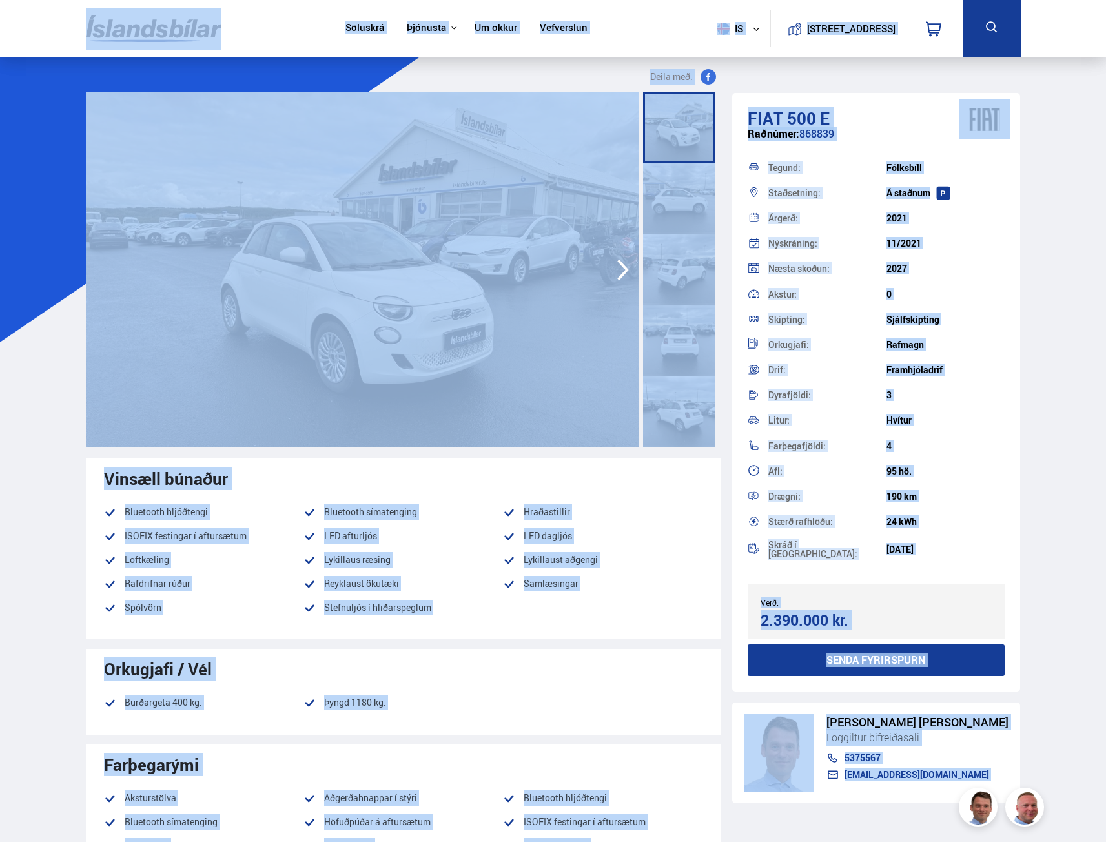
click at [32, 14] on div "Söluskrá Þjónusta Íslandsbílar [DOMAIN_NAME] Íslandsvörn Leiðbeiningar Um okkur…" at bounding box center [553, 28] width 1106 height 57
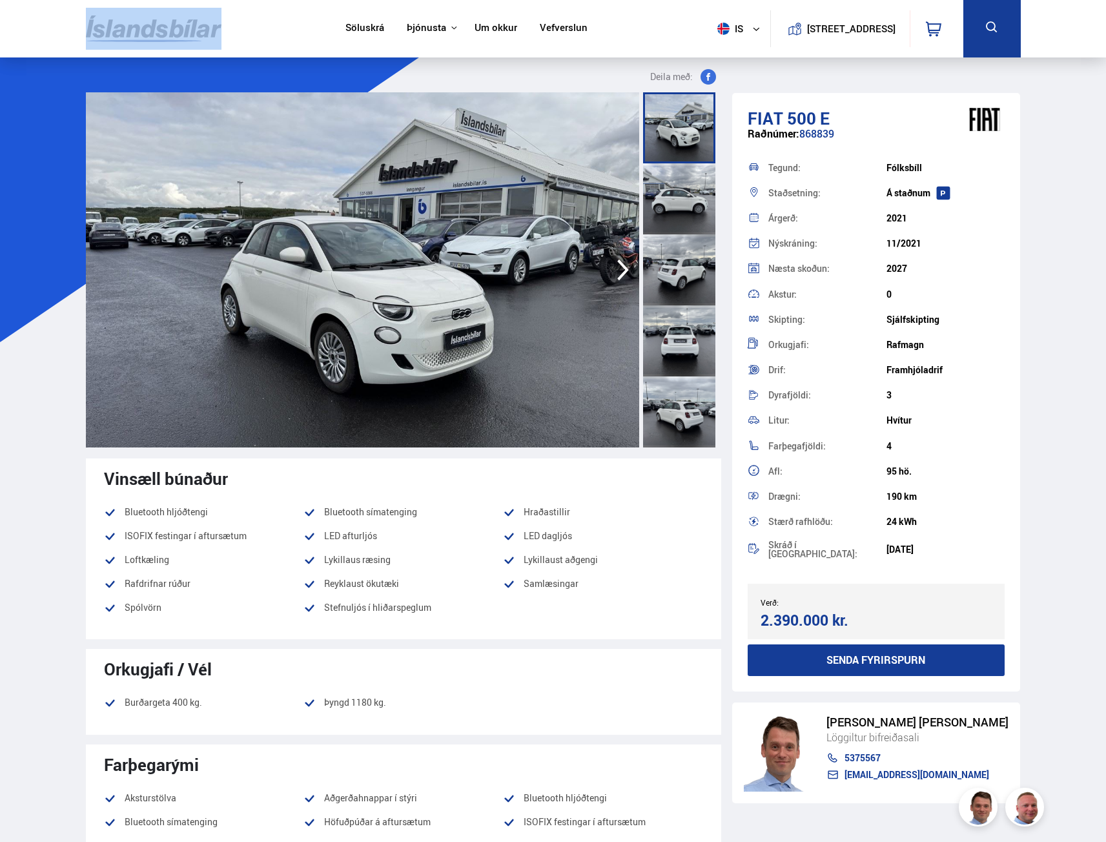
drag, startPoint x: 32, startPoint y: 14, endPoint x: 35, endPoint y: 21, distance: 7.6
click at [35, 21] on div "Söluskrá Þjónusta Íslandsbílar [DOMAIN_NAME] Íslandsvörn Leiðbeiningar Um okkur…" at bounding box center [553, 28] width 1106 height 57
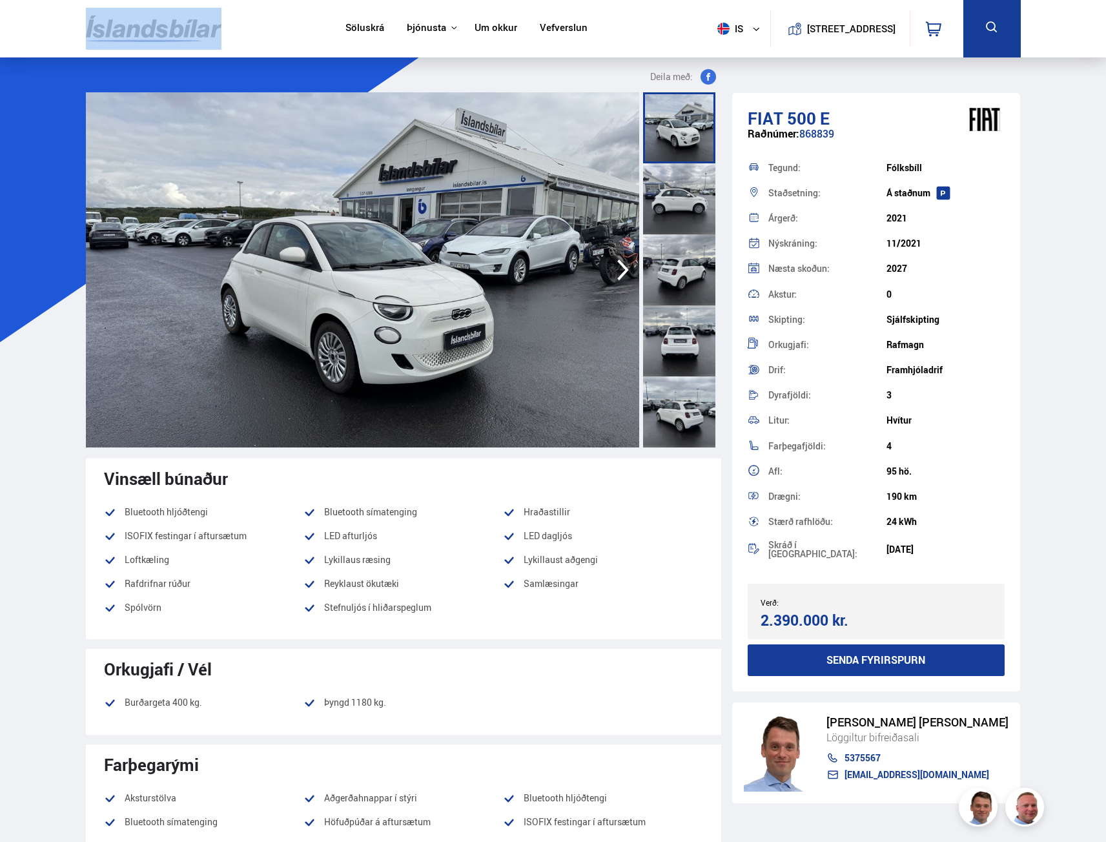
click at [35, 22] on div "Söluskrá Þjónusta Íslandsbílar [DOMAIN_NAME] Íslandsvörn Leiðbeiningar Um okkur…" at bounding box center [553, 28] width 1106 height 57
click at [52, 25] on div "Söluskrá Þjónusta Íslandsbílar [DOMAIN_NAME] Íslandsvörn Leiðbeiningar Um okkur…" at bounding box center [553, 28] width 1106 height 57
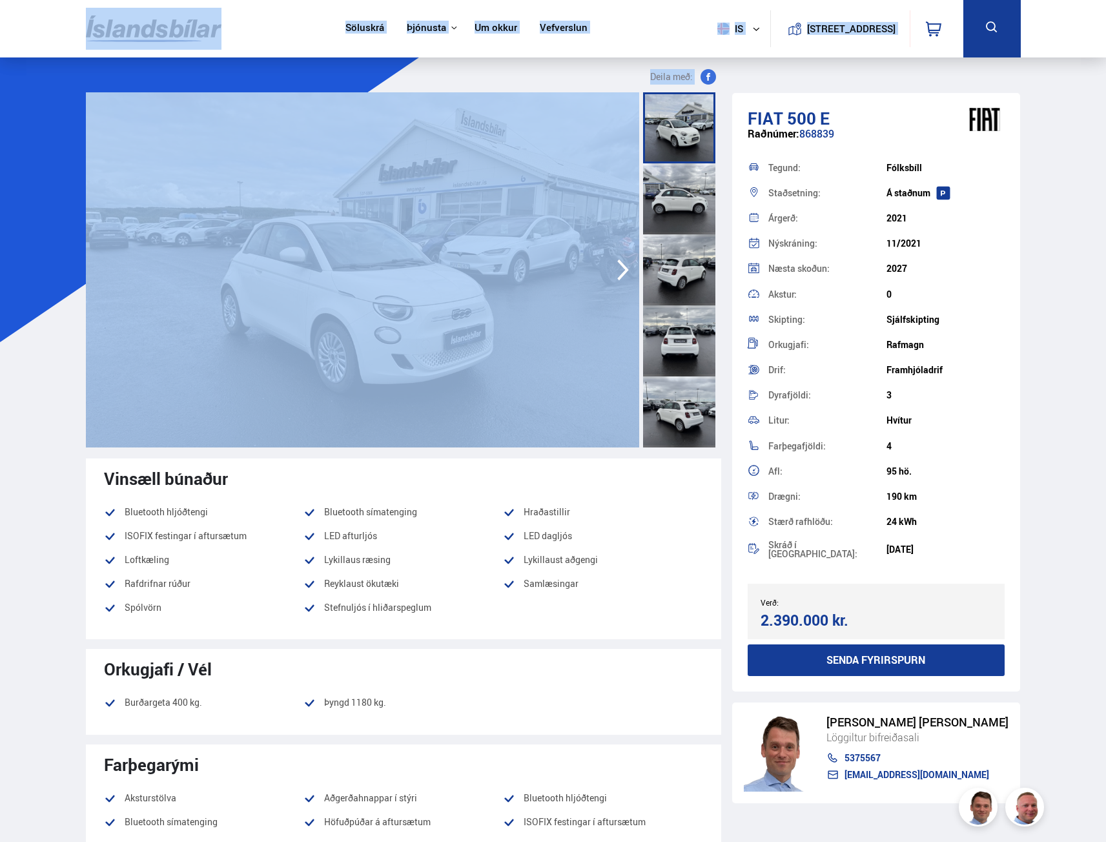
drag, startPoint x: 52, startPoint y: 25, endPoint x: 47, endPoint y: 41, distance: 16.8
click at [47, 41] on div "Söluskrá Þjónusta Íslandsbílar [DOMAIN_NAME] Íslandsvörn Leiðbeiningar Um okkur…" at bounding box center [553, 28] width 1106 height 57
